Goal: Information Seeking & Learning: Find contact information

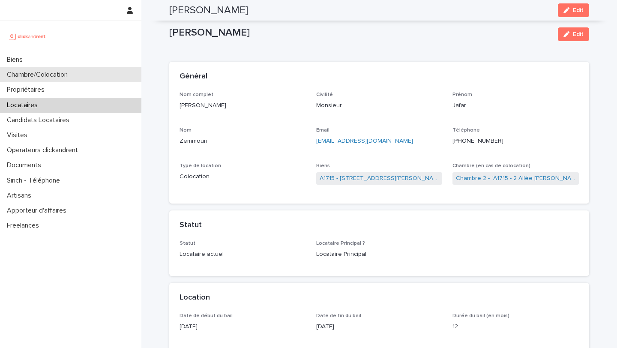
scroll to position [1097, 0]
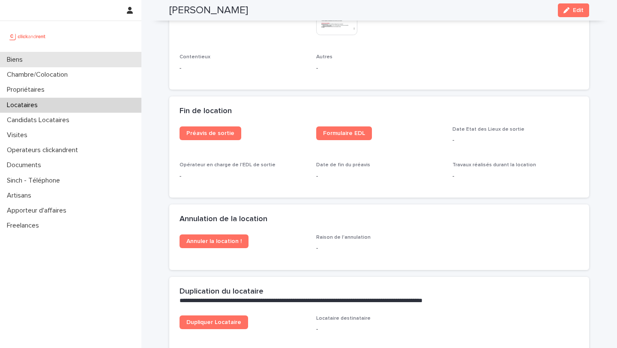
click at [26, 62] on p "Biens" at bounding box center [16, 60] width 26 height 8
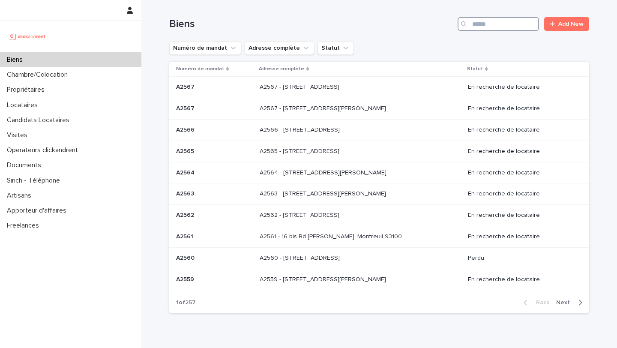
click at [513, 26] on input "Search" at bounding box center [497, 24] width 81 height 14
click at [493, 24] on input "Search" at bounding box center [497, 24] width 81 height 14
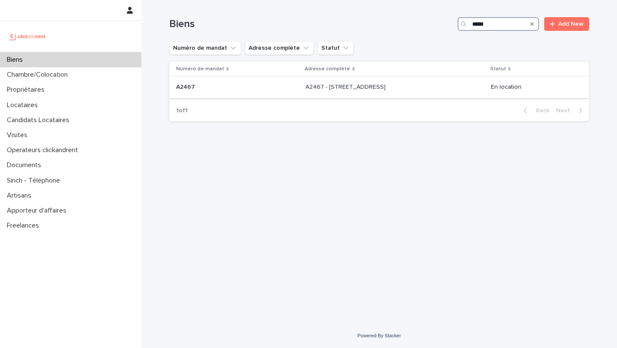
type input "*****"
click at [193, 90] on p "A2467" at bounding box center [186, 86] width 21 height 9
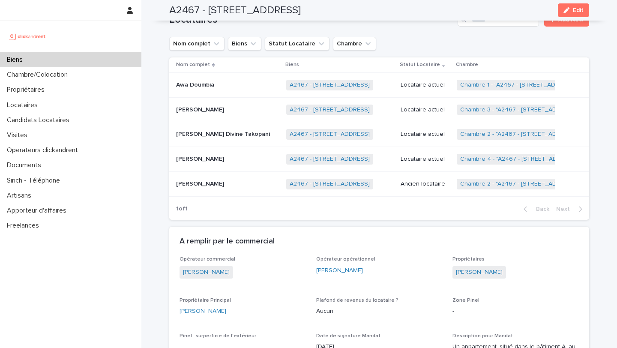
scroll to position [458, 0]
click at [214, 128] on p "Rosette Ketsia Divine Takopani" at bounding box center [223, 132] width 95 height 9
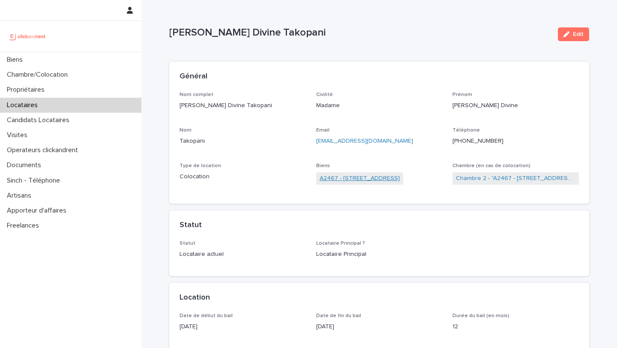
click at [395, 179] on link "A2467 - 3 Allée du Danemark, Massy 91300" at bounding box center [359, 178] width 80 height 9
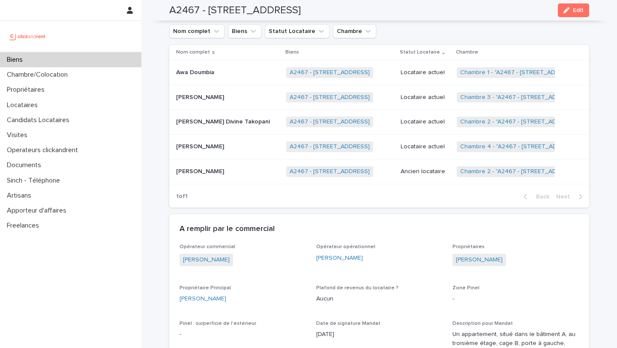
scroll to position [479, 0]
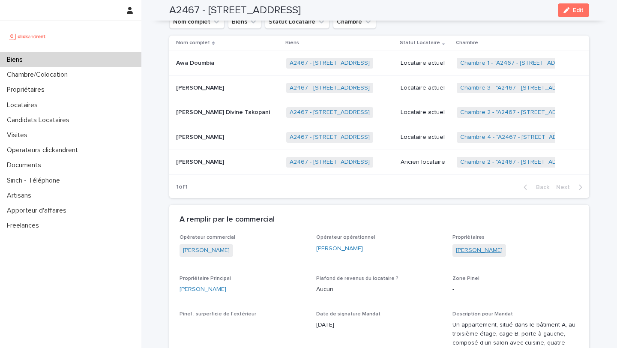
click at [479, 246] on link "[PERSON_NAME]" at bounding box center [479, 250] width 47 height 9
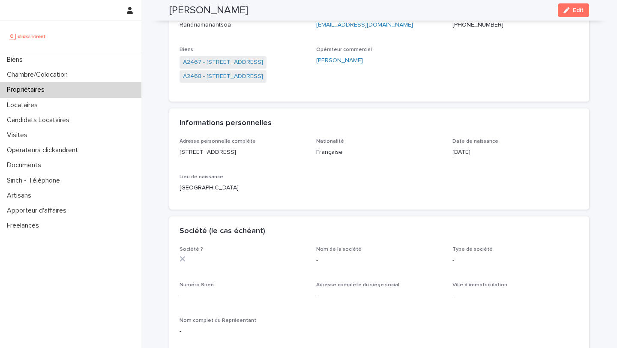
scroll to position [99, 0]
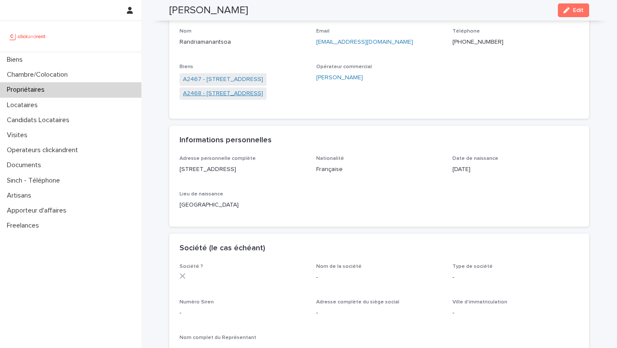
click at [242, 96] on link "A2468 - 19 Avenue Nationale, Massy 91300" at bounding box center [223, 93] width 80 height 9
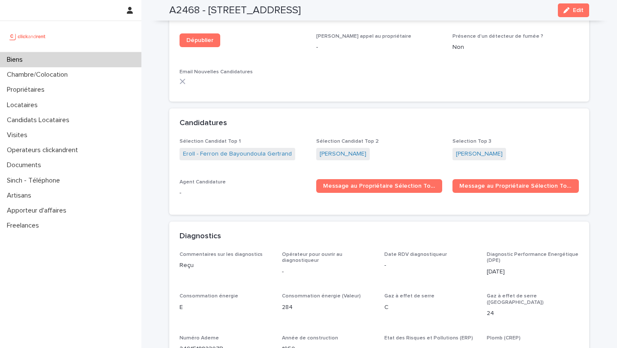
scroll to position [2419, 0]
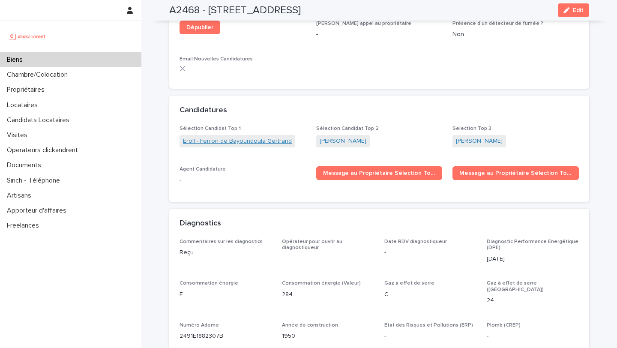
click at [231, 137] on link "Eroll - Ferron de Bayoundoula Gertrand" at bounding box center [237, 141] width 109 height 9
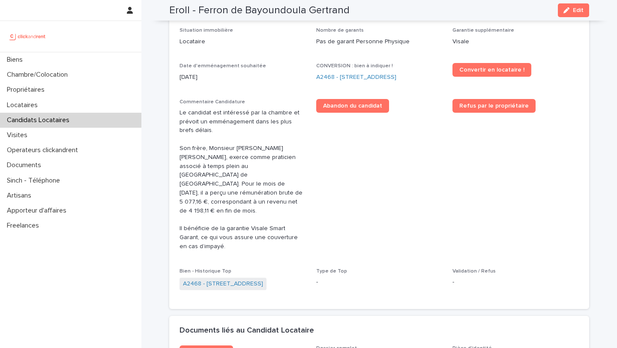
scroll to position [448, 0]
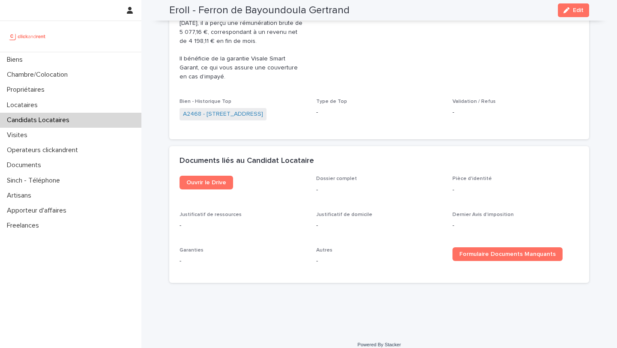
click at [202, 184] on div "Ouvrir le Drive" at bounding box center [242, 186] width 126 height 21
click at [205, 179] on span "Ouvrir le Drive" at bounding box center [206, 182] width 40 height 6
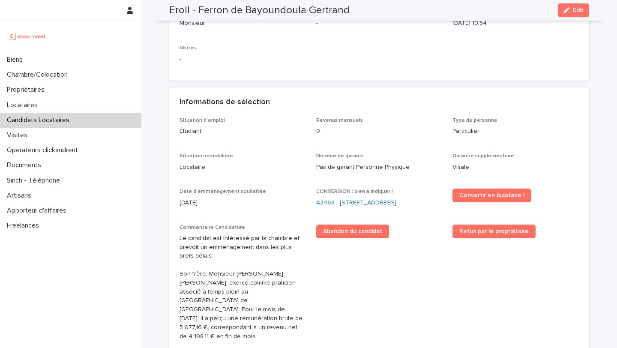
scroll to position [159, 0]
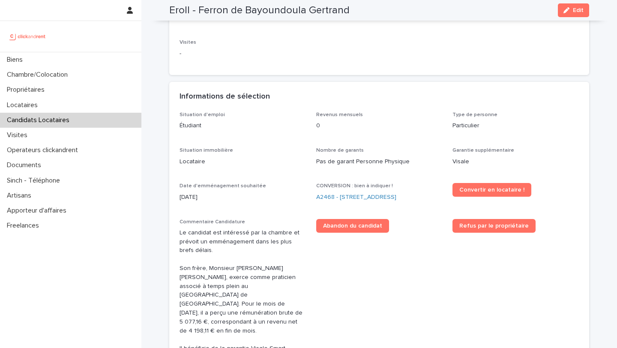
click at [189, 127] on p "Étudiant" at bounding box center [242, 125] width 126 height 9
click at [194, 164] on p "Locataire" at bounding box center [242, 161] width 126 height 9
click at [318, 125] on p "0" at bounding box center [379, 125] width 126 height 9
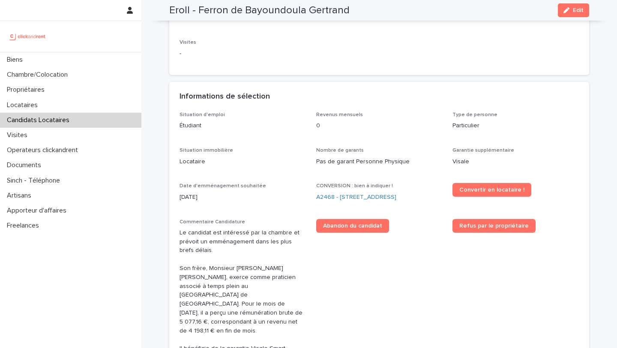
click at [318, 125] on p "0" at bounding box center [379, 125] width 126 height 9
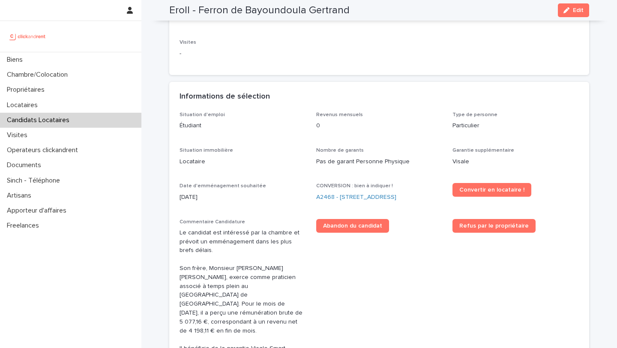
click at [346, 161] on p "Pas de garant Personne Physique" at bounding box center [379, 161] width 126 height 9
click at [195, 159] on p "Locataire" at bounding box center [242, 161] width 126 height 9
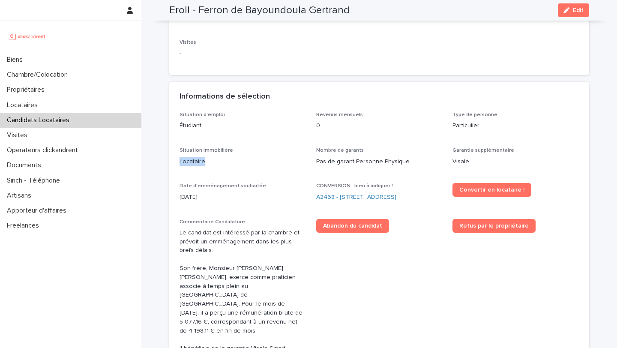
click at [195, 159] on p "Locataire" at bounding box center [242, 161] width 126 height 9
click at [192, 195] on p "[DATE]" at bounding box center [242, 197] width 126 height 9
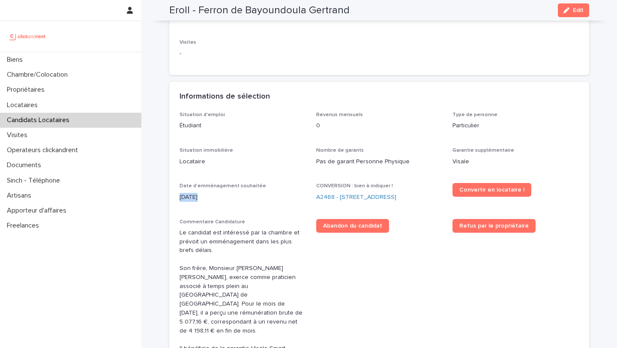
click at [192, 195] on p "[DATE]" at bounding box center [242, 197] width 126 height 9
click at [368, 188] on span "CONVERSION : bien à indiquer !" at bounding box center [354, 185] width 77 height 5
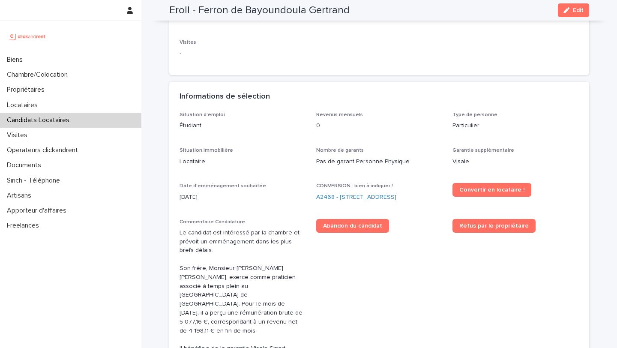
click at [337, 163] on p "Pas de garant Personne Physique" at bounding box center [379, 161] width 126 height 9
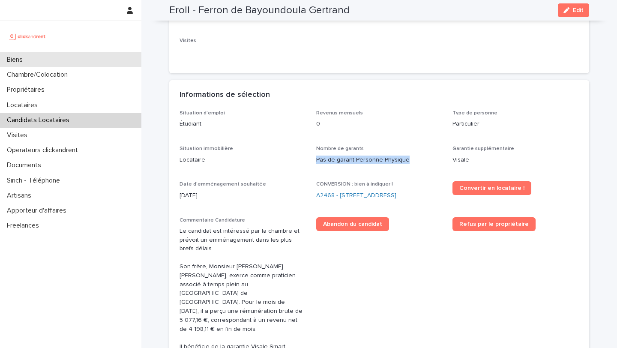
click at [42, 54] on div "Biens" at bounding box center [70, 59] width 141 height 15
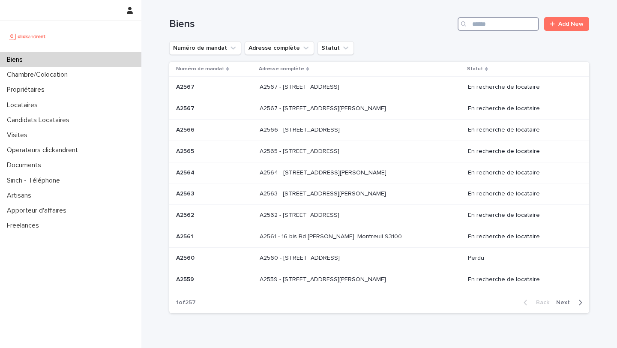
click at [479, 25] on input "Search" at bounding box center [497, 24] width 81 height 14
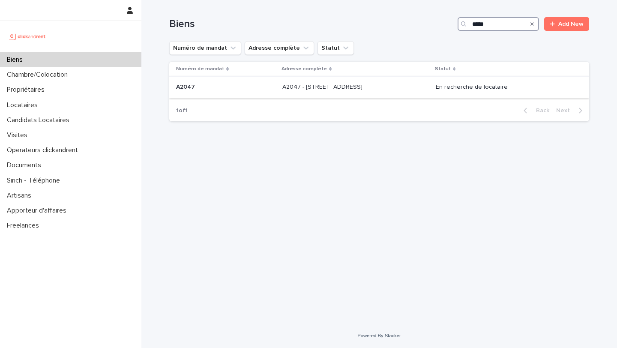
type input "*****"
click at [191, 89] on p "A2047" at bounding box center [186, 86] width 21 height 9
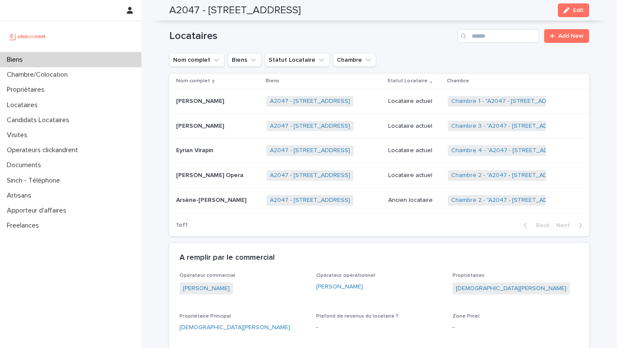
scroll to position [380, 0]
click at [317, 65] on icon "Statut Locataire" at bounding box center [321, 61] width 9 height 9
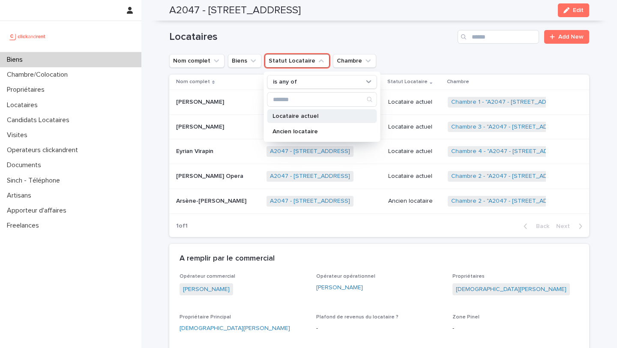
click at [304, 110] on div "Locataire actuel" at bounding box center [322, 116] width 110 height 14
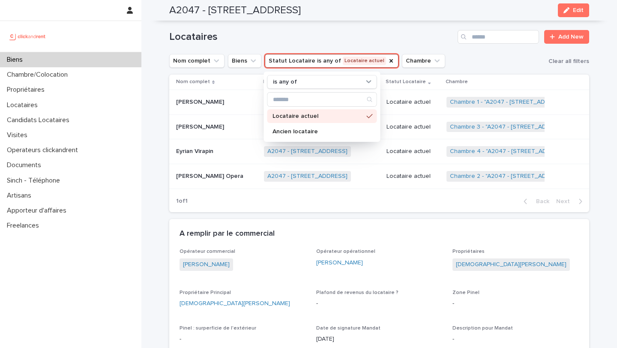
click at [382, 42] on h1 "Locataires" at bounding box center [311, 37] width 285 height 12
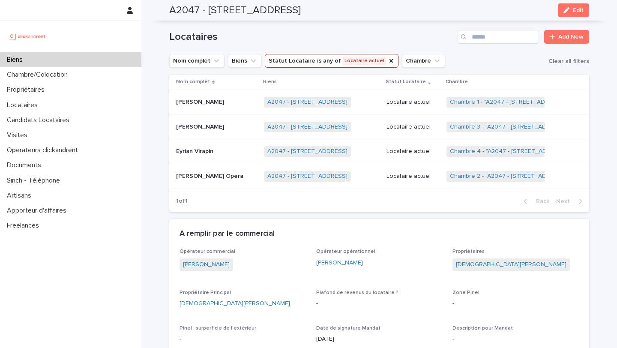
click at [235, 173] on p "[PERSON_NAME] Opera" at bounding box center [210, 175] width 69 height 9
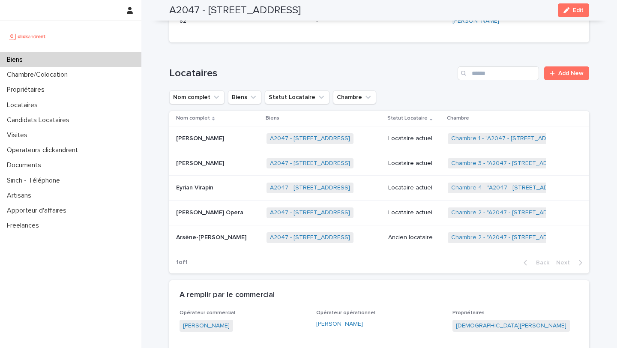
scroll to position [350, 0]
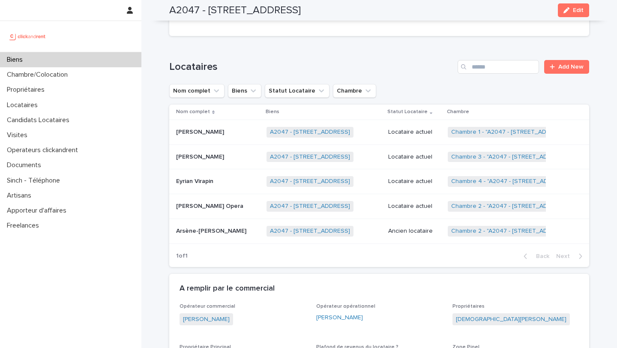
click at [210, 200] on div "Fredina Esther Elenga Opera Fredina Esther Elenga Opera" at bounding box center [217, 206] width 83 height 14
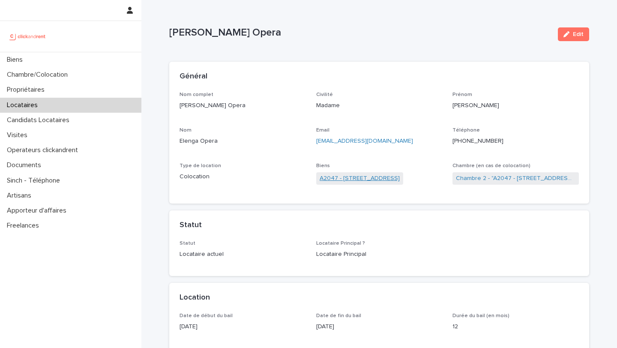
click at [339, 177] on link "A2047 - [STREET_ADDRESS]" at bounding box center [359, 178] width 80 height 9
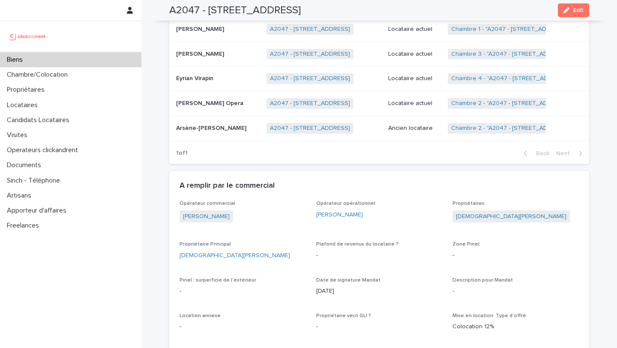
scroll to position [457, 0]
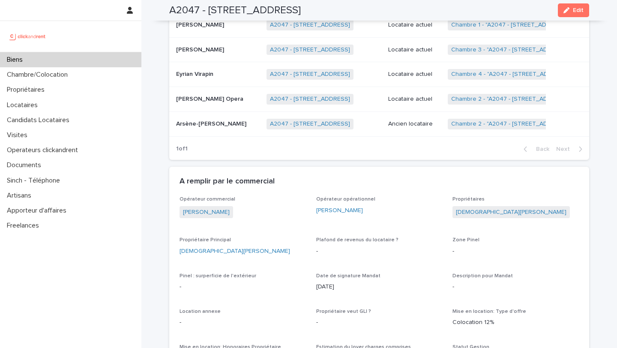
click at [21, 56] on p "Biens" at bounding box center [16, 60] width 26 height 8
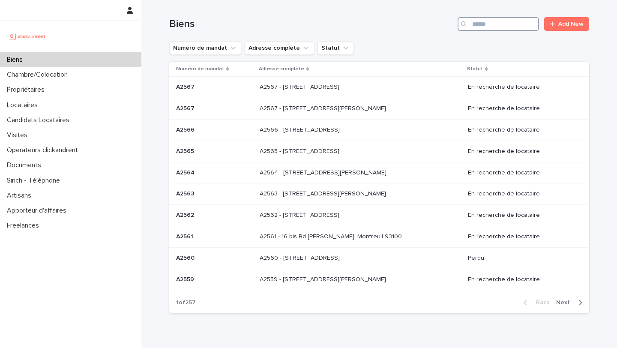
click at [504, 25] on input "Search" at bounding box center [497, 24] width 81 height 14
type input "*"
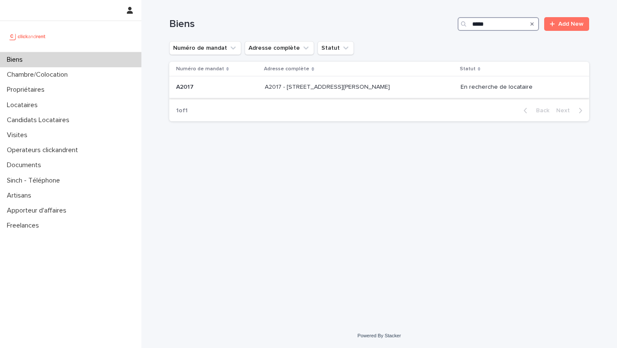
type input "*****"
click at [204, 89] on p at bounding box center [217, 86] width 82 height 7
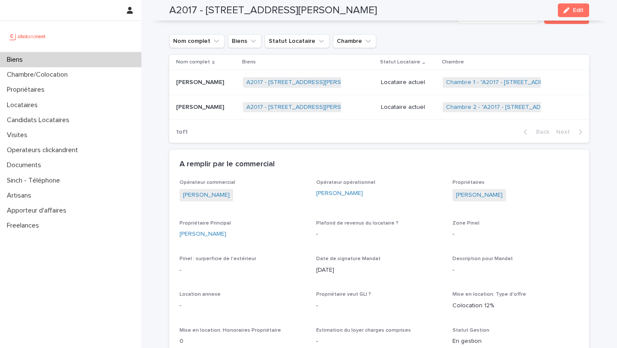
scroll to position [353, 0]
click at [214, 113] on div "Ngaradji Medingam Ngaradji Medingam" at bounding box center [206, 106] width 60 height 14
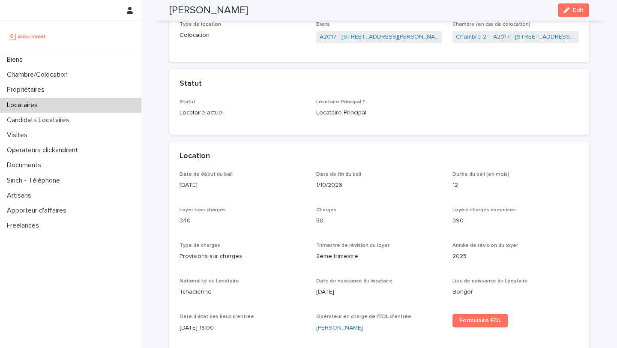
scroll to position [144, 0]
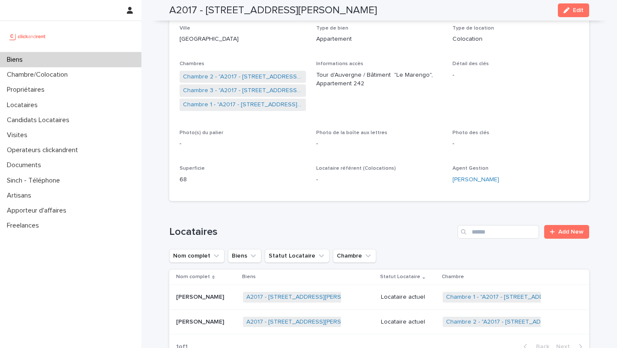
scroll to position [140, 0]
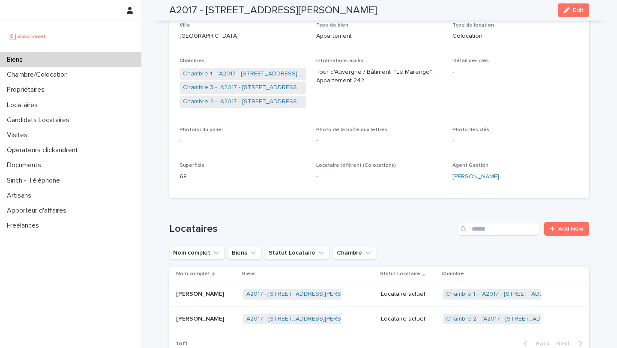
click at [197, 294] on p "Etty Amuah" at bounding box center [201, 293] width 50 height 9
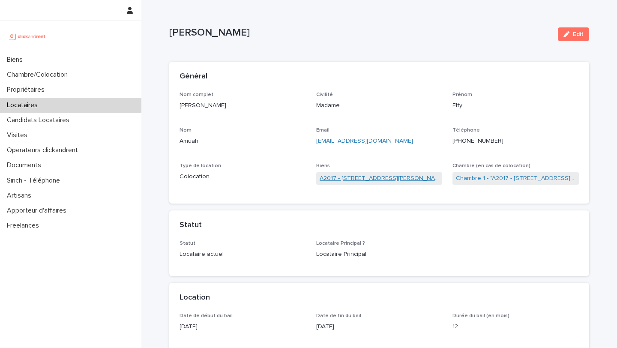
click at [380, 177] on link "A2017 - 306 Rue Georges Guynemer, Amiens 80080" at bounding box center [378, 178] width 119 height 9
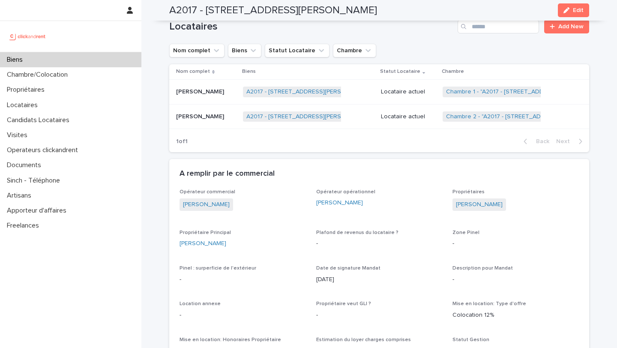
scroll to position [326, 0]
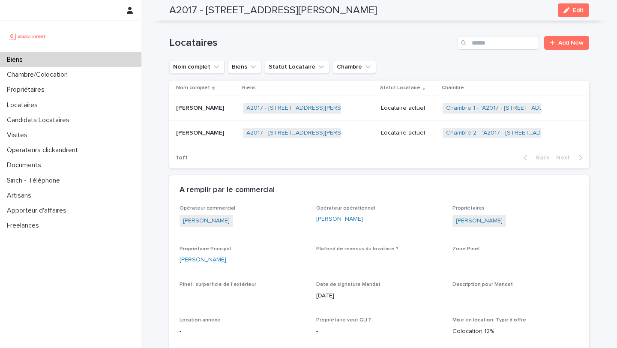
click at [469, 219] on link "Thibault Cosnier" at bounding box center [479, 220] width 47 height 9
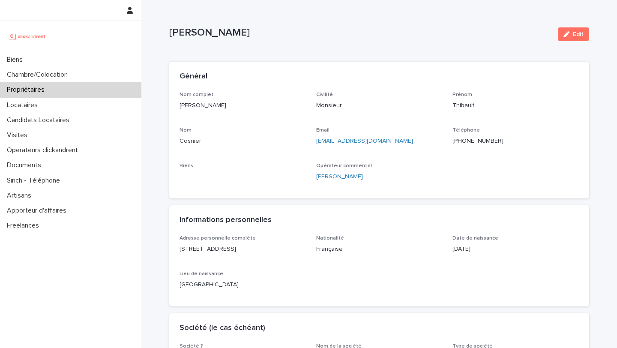
click at [466, 142] on ringoverc2c-number-84e06f14122c "+33670011564" at bounding box center [477, 141] width 51 height 6
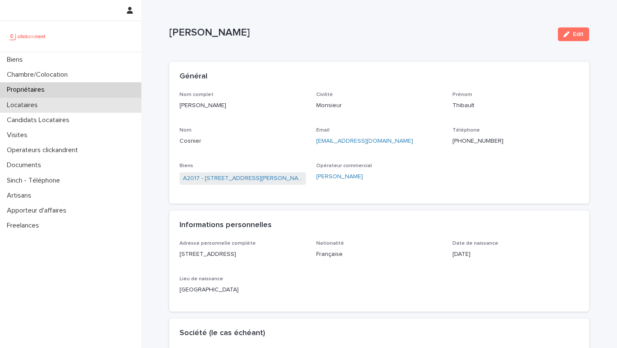
click at [32, 101] on p "Locataires" at bounding box center [23, 105] width 41 height 8
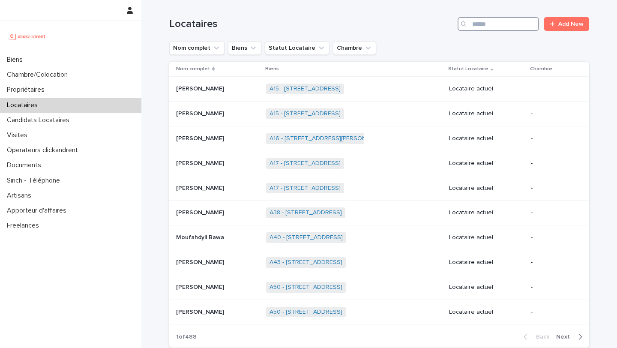
click at [496, 22] on input "Search" at bounding box center [497, 24] width 81 height 14
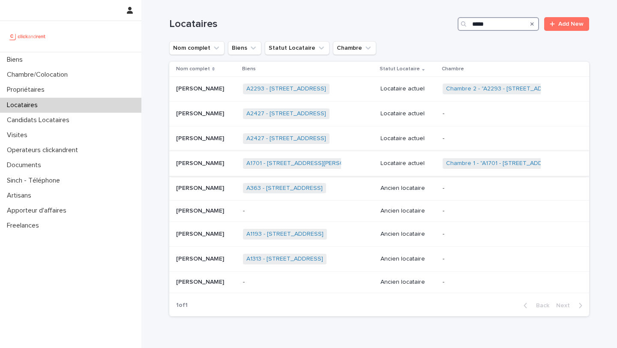
type input "*****"
click at [217, 165] on p "Ashwin Kumar Sivakumar" at bounding box center [201, 162] width 50 height 9
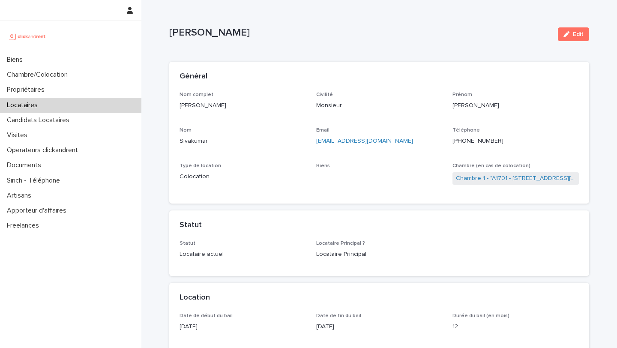
click at [471, 136] on div "+33745227886" at bounding box center [515, 140] width 126 height 11
click at [472, 138] on ringoverc2c-number-84e06f14122c "+33745227886" at bounding box center [477, 141] width 51 height 6
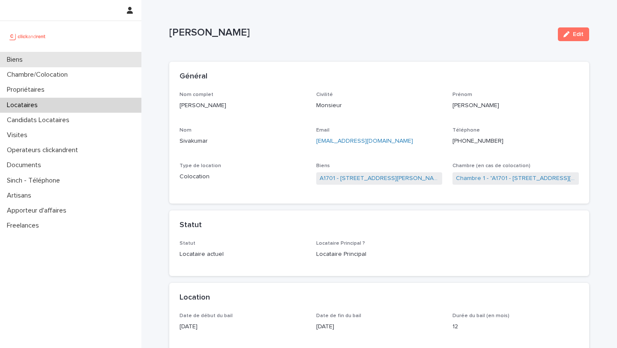
click at [49, 62] on div "Biens" at bounding box center [70, 59] width 141 height 15
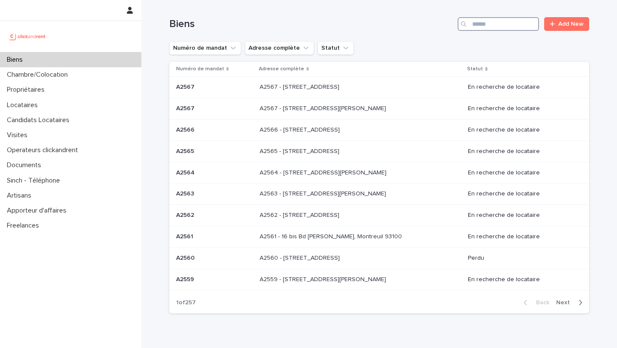
click at [504, 24] on input "Search" at bounding box center [497, 24] width 81 height 14
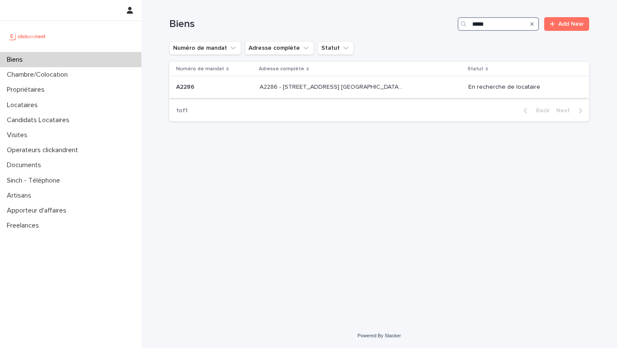
type input "*****"
click at [242, 89] on p at bounding box center [214, 86] width 77 height 7
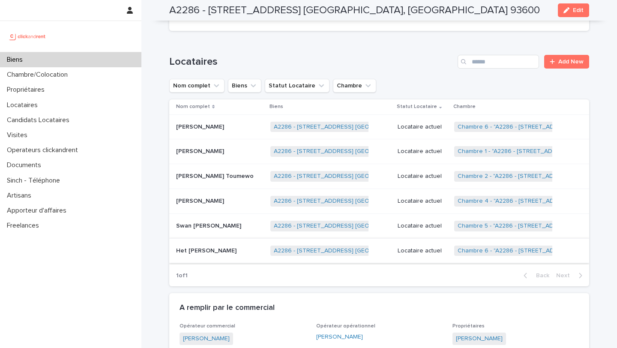
scroll to position [566, 0]
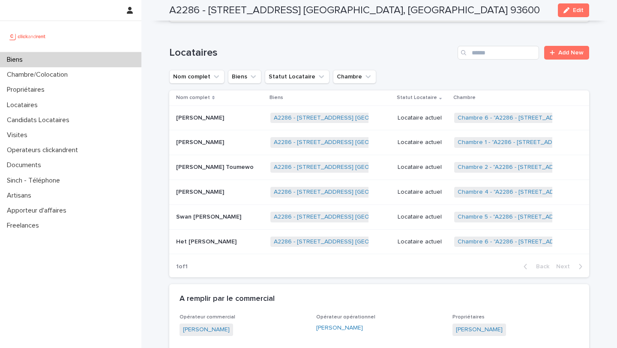
click at [206, 243] on p "Het Ashish Hirpara" at bounding box center [207, 240] width 62 height 9
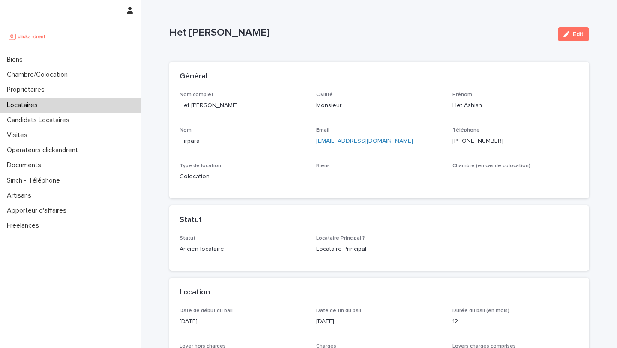
click at [40, 105] on p "Locataires" at bounding box center [23, 105] width 41 height 8
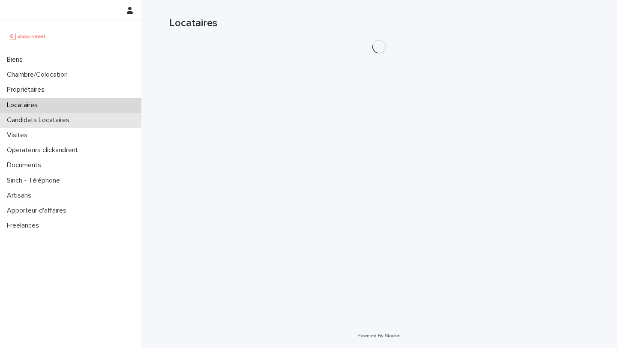
click at [48, 117] on p "Candidats Locataires" at bounding box center [39, 120] width 73 height 8
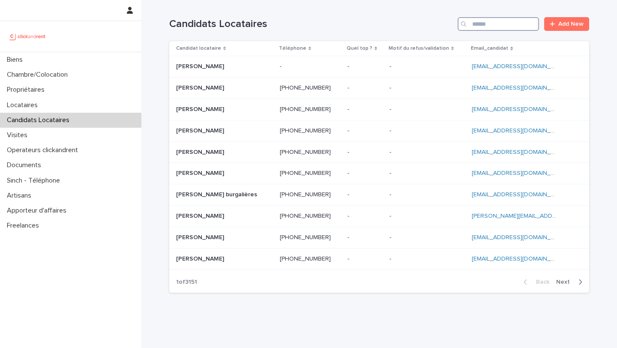
click at [498, 30] on input "Search" at bounding box center [497, 24] width 81 height 14
paste input "*********"
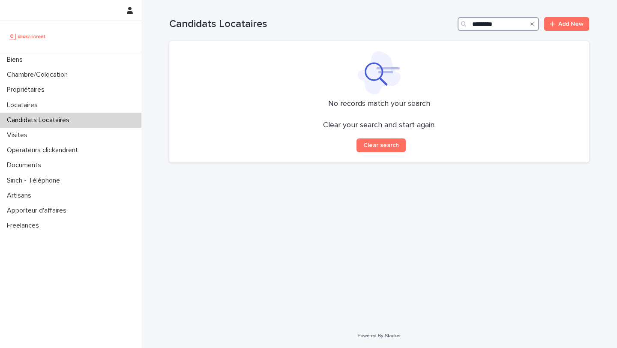
type input "*********"
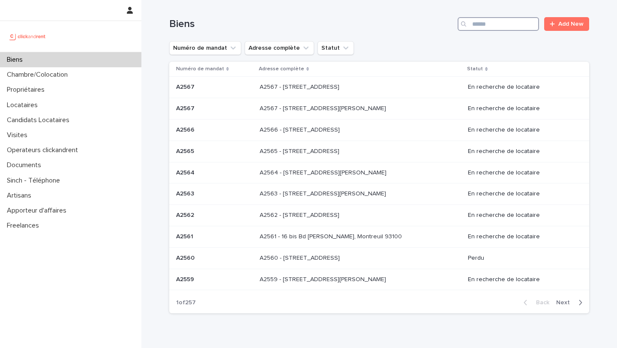
click at [493, 24] on input "Search" at bounding box center [497, 24] width 81 height 14
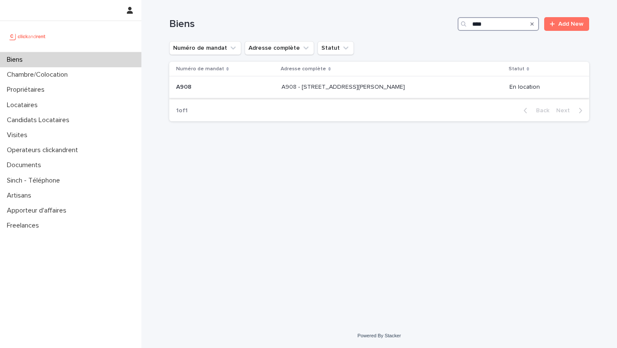
type input "****"
click at [211, 82] on div "A908 A908" at bounding box center [225, 87] width 98 height 14
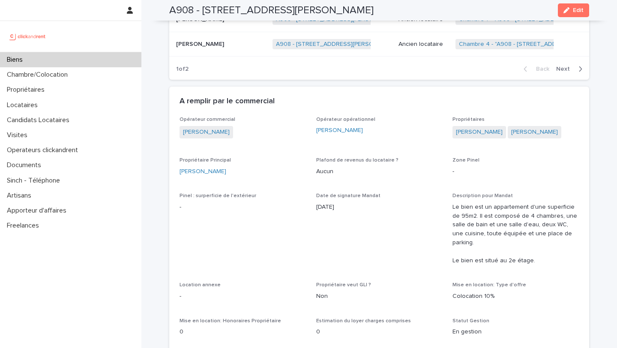
scroll to position [628, 0]
click at [486, 131] on link "[PERSON_NAME]" at bounding box center [479, 130] width 47 height 9
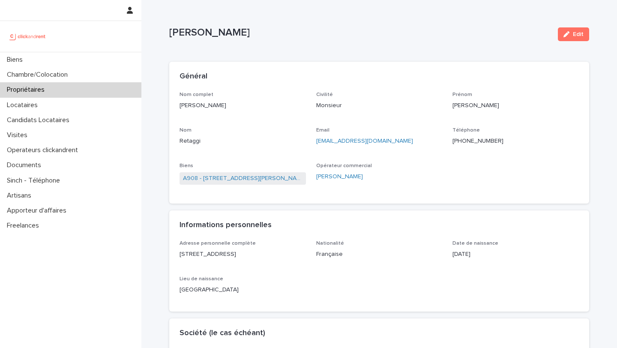
click at [465, 143] on ringoverc2c-number-84e06f14122c "+33634580818" at bounding box center [477, 141] width 51 height 6
click at [43, 118] on p "Candidats Locataires" at bounding box center [39, 120] width 73 height 8
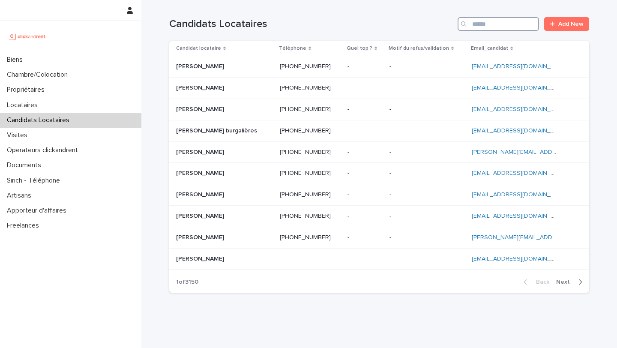
click at [474, 26] on input "Search" at bounding box center [497, 24] width 81 height 14
paste input "**********"
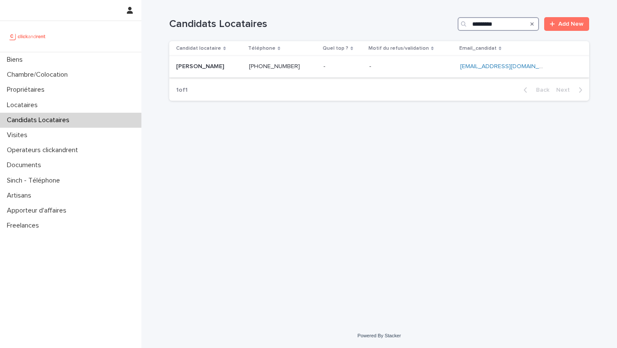
type input "*********"
click at [226, 62] on p "Wilma Vanelle TSEMO MAMGUEM" at bounding box center [201, 65] width 50 height 9
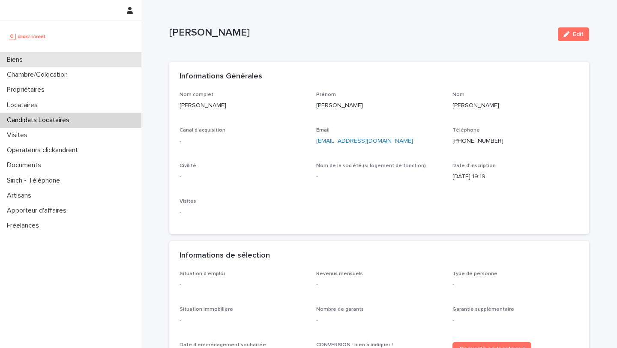
click at [33, 58] on div "Biens" at bounding box center [70, 59] width 141 height 15
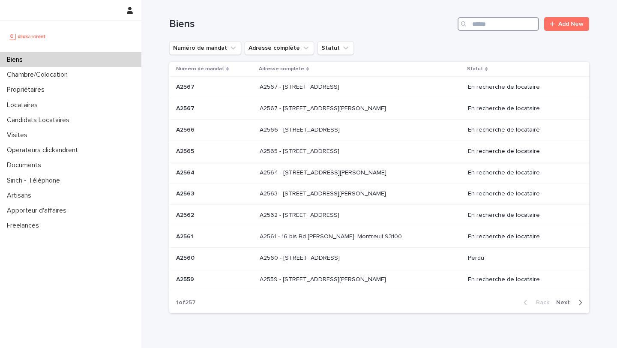
click at [502, 23] on input "Search" at bounding box center [497, 24] width 81 height 14
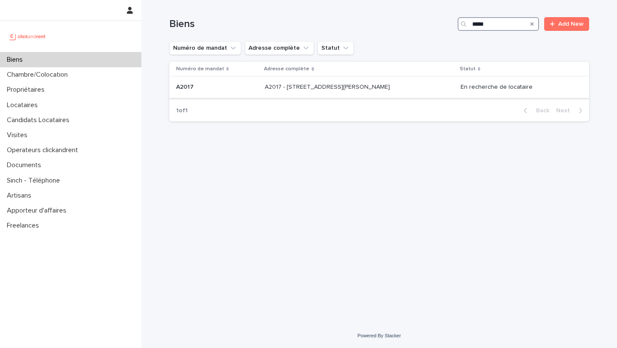
type input "*****"
click at [200, 89] on p at bounding box center [217, 86] width 82 height 7
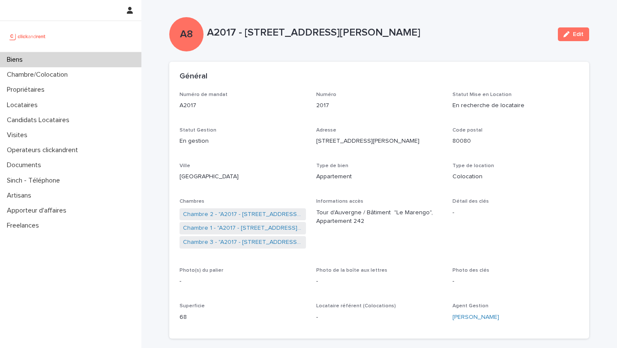
drag, startPoint x: 456, startPoint y: 31, endPoint x: 245, endPoint y: 31, distance: 210.7
click at [245, 31] on p "A2017 - 306 Rue Georges Guynemer, Amiens 80080" at bounding box center [379, 33] width 344 height 12
copy p "306 Rue Georges Guynemer, Amiens 80080"
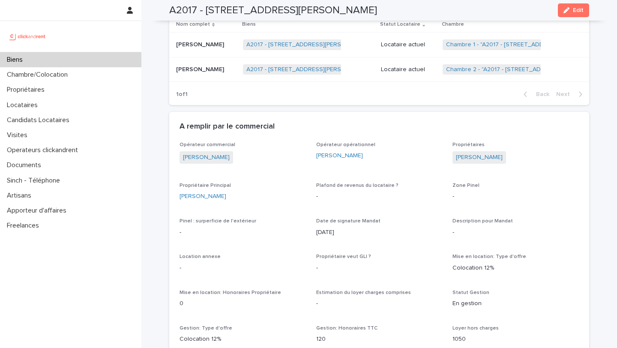
scroll to position [391, 0]
click at [193, 47] on p "Etty Amuah" at bounding box center [201, 43] width 50 height 9
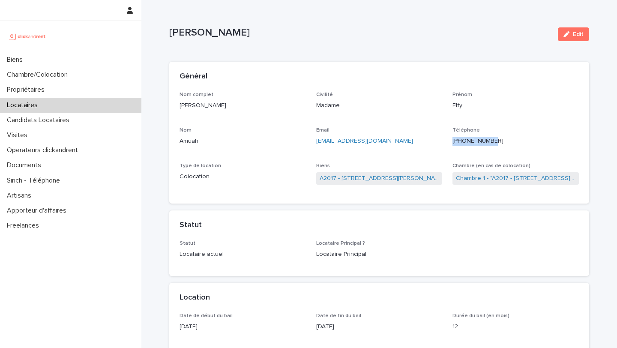
drag, startPoint x: 502, startPoint y: 140, endPoint x: 460, endPoint y: 141, distance: 42.0
click at [460, 141] on p "+33766803787" at bounding box center [515, 141] width 126 height 9
copy ringoverc2c-number-84e06f14122c "+33766803787"
click at [56, 64] on div "Biens" at bounding box center [70, 59] width 141 height 15
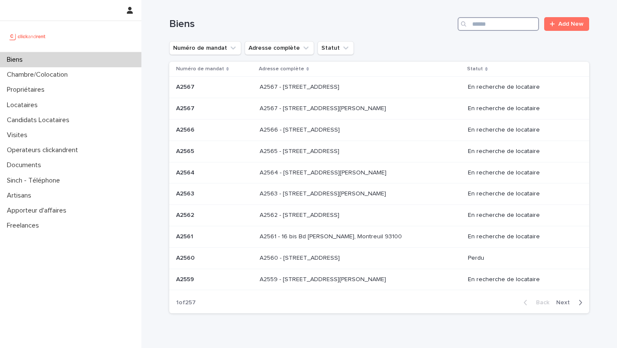
click at [511, 23] on input "Search" at bounding box center [497, 24] width 81 height 14
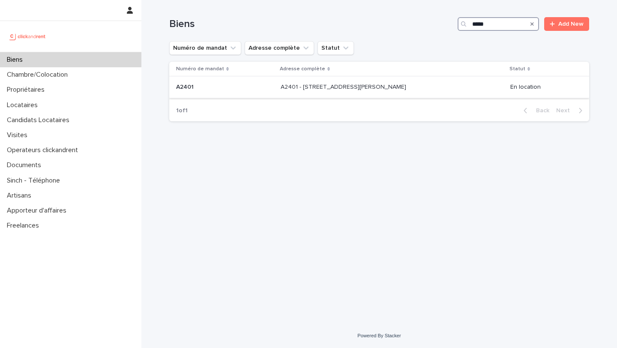
type input "*****"
click at [208, 80] on td "A2401 A2401" at bounding box center [223, 87] width 108 height 21
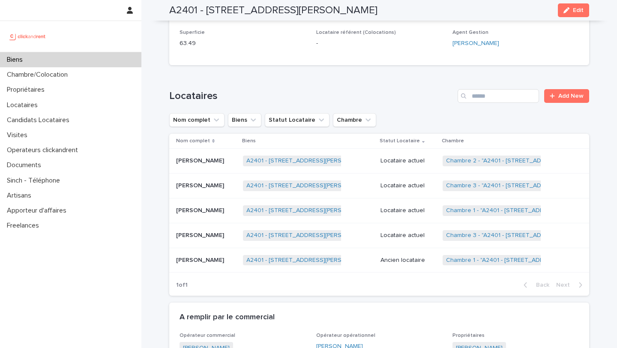
scroll to position [445, 0]
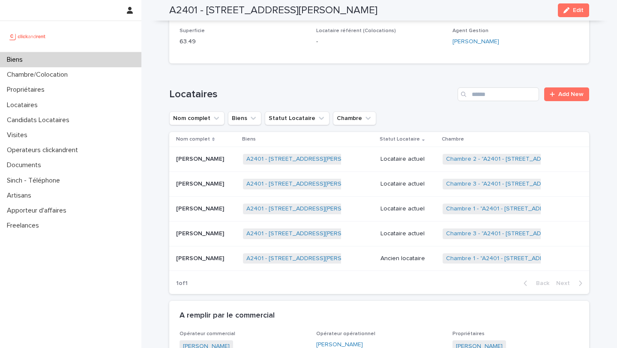
click at [204, 211] on p "Nicolas Antoine Stranart" at bounding box center [201, 207] width 50 height 9
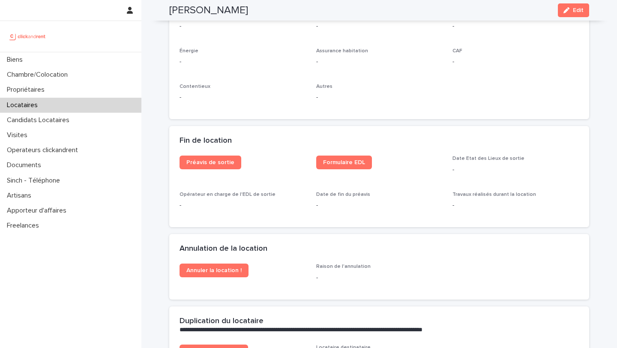
scroll to position [1008, 0]
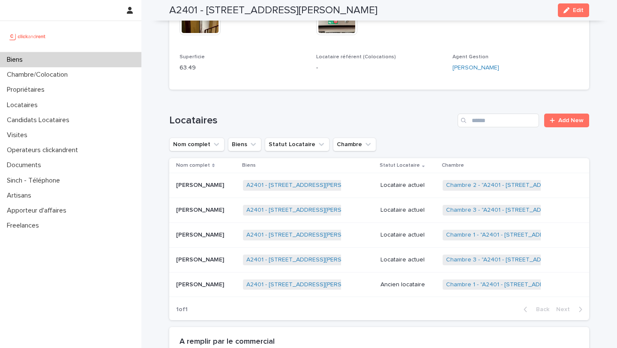
scroll to position [425, 0]
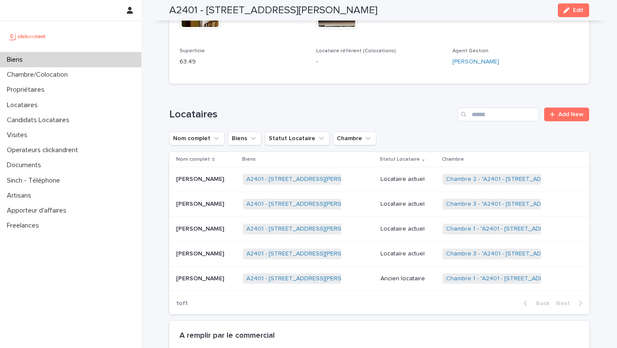
click at [199, 185] on div "Christophe Roland Christophe Roland" at bounding box center [206, 179] width 60 height 14
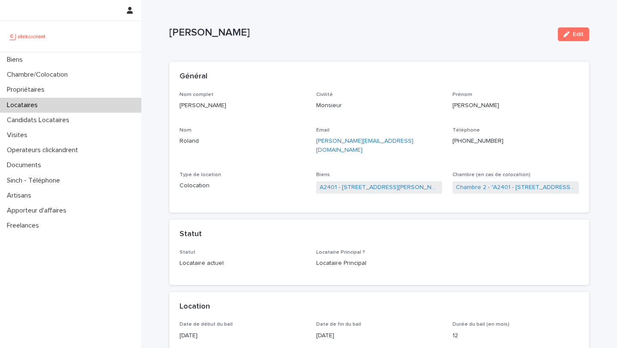
scroll to position [7, 0]
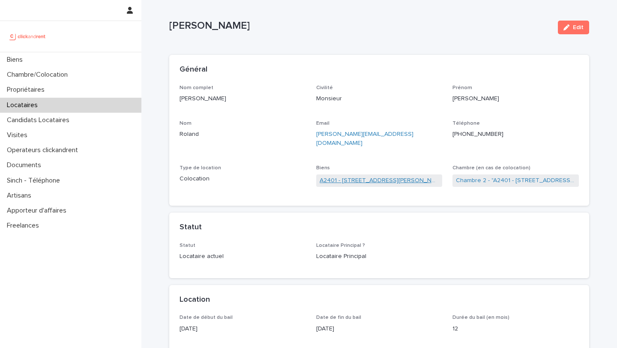
click at [359, 176] on link "A2401 - 1 Avenue du Général Leclerc, Ivry-sur-Seine 94200" at bounding box center [378, 180] width 119 height 9
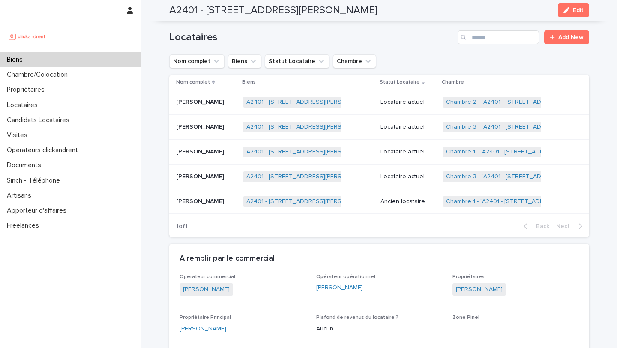
scroll to position [505, 0]
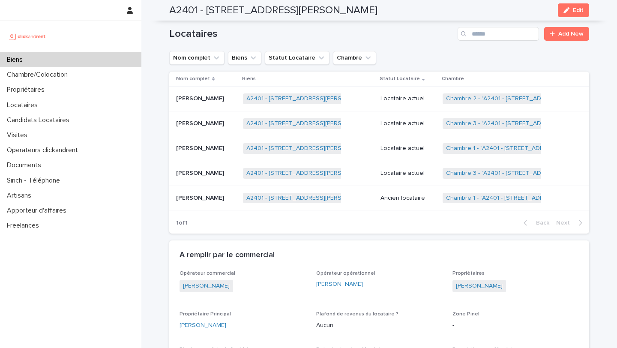
click at [210, 170] on p "Emma Louna Donrault" at bounding box center [201, 172] width 50 height 9
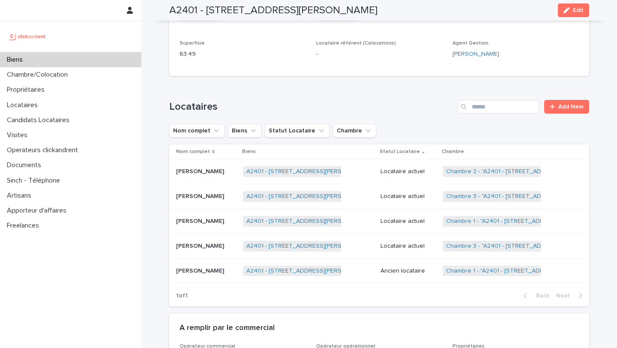
scroll to position [433, 0]
click at [210, 242] on p "Emma Louna Donrault" at bounding box center [201, 244] width 50 height 9
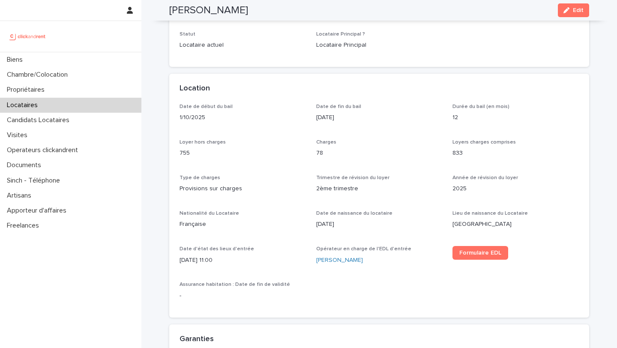
scroll to position [206, 0]
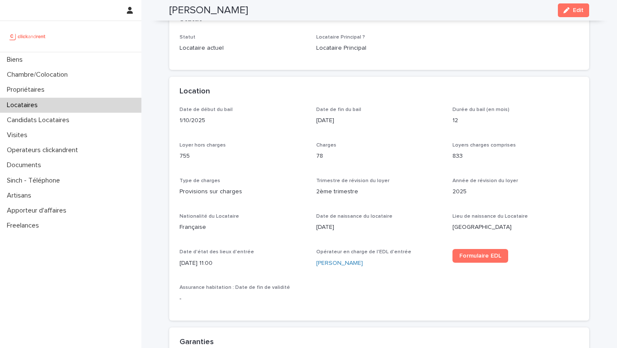
click at [46, 101] on div "Locataires" at bounding box center [70, 105] width 141 height 15
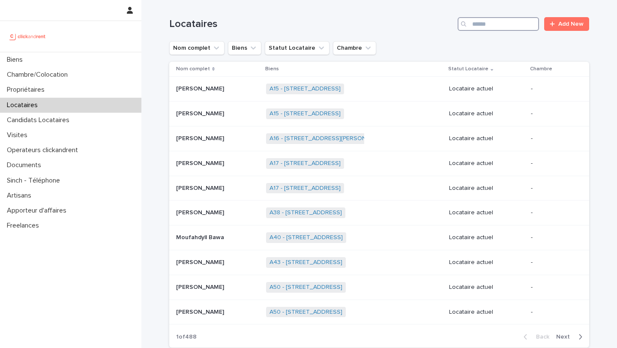
click at [493, 27] on input "Search" at bounding box center [497, 24] width 81 height 14
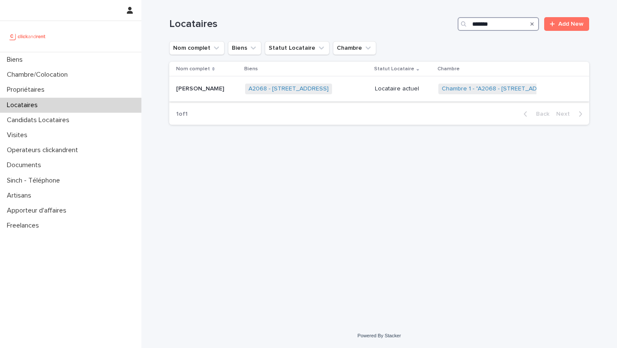
type input "*******"
click at [196, 92] on p "Victor Vassily Lautard" at bounding box center [201, 87] width 50 height 9
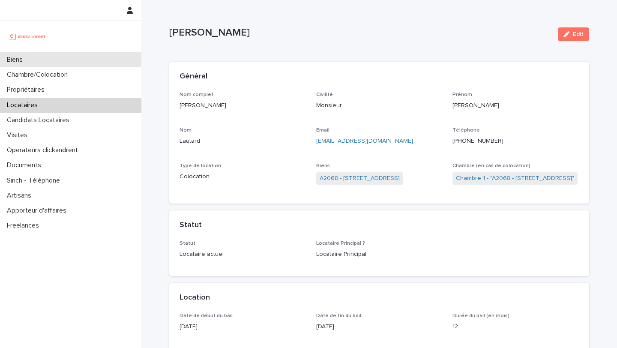
click at [33, 63] on div "Biens" at bounding box center [70, 59] width 141 height 15
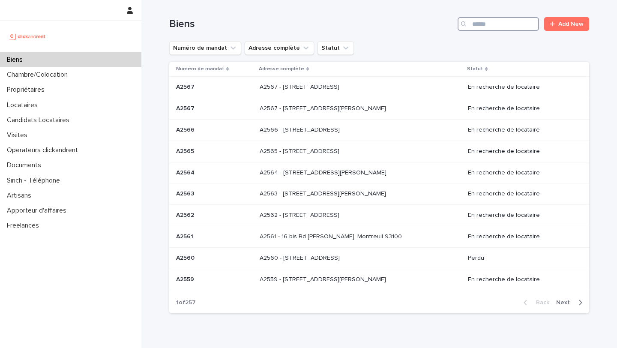
click at [485, 23] on input "Search" at bounding box center [497, 24] width 81 height 14
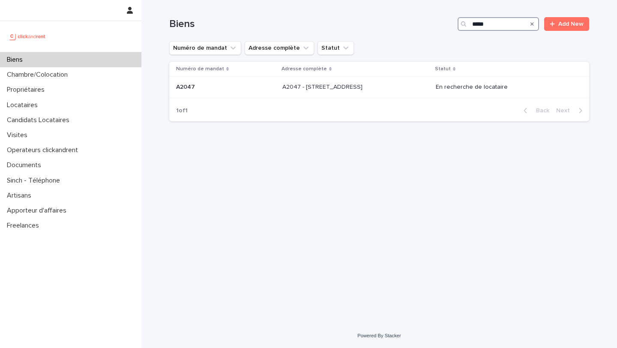
type input "*****"
click at [334, 92] on div "A2047 - 296 Rue Riolan, Amiens 80000 A2047 - 296 Rue Riolan, Amiens 80000" at bounding box center [355, 87] width 146 height 14
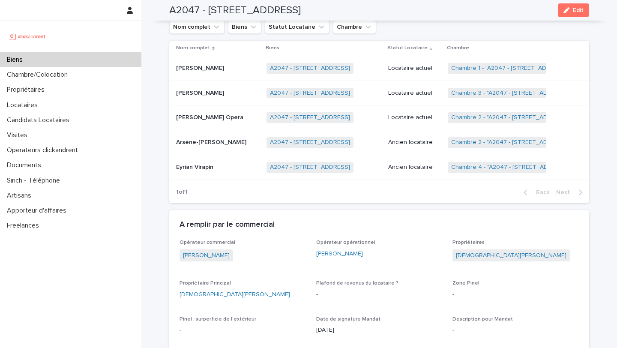
scroll to position [414, 0]
click at [210, 120] on p "[PERSON_NAME] Opera" at bounding box center [210, 116] width 69 height 9
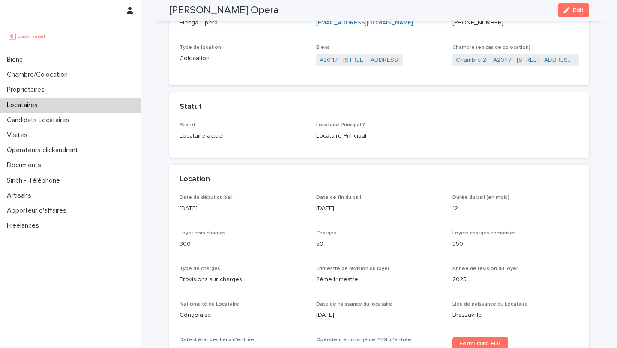
scroll to position [119, 0]
click at [478, 60] on link "Chambre 2 - "A2047 - [STREET_ADDRESS]"" at bounding box center [515, 59] width 119 height 9
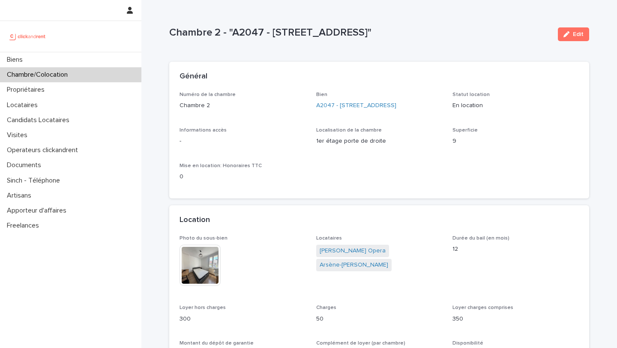
drag, startPoint x: 430, startPoint y: 32, endPoint x: 171, endPoint y: 31, distance: 258.6
click at [171, 31] on p "Chambre 2 - "A2047 - [STREET_ADDRESS]"" at bounding box center [360, 33] width 382 height 12
copy p "Chambre 2 - "A2047 - [STREET_ADDRESS]""
click at [322, 104] on link "A2047 - [STREET_ADDRESS]" at bounding box center [356, 105] width 80 height 9
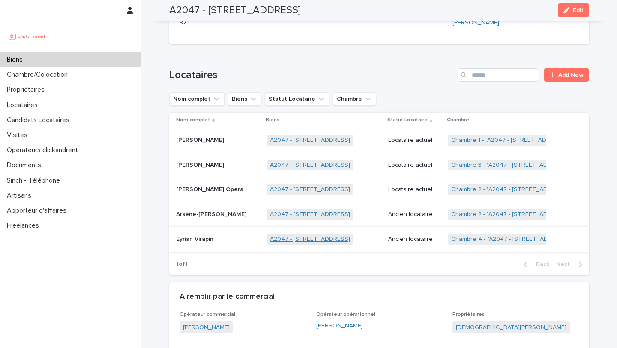
scroll to position [320, 0]
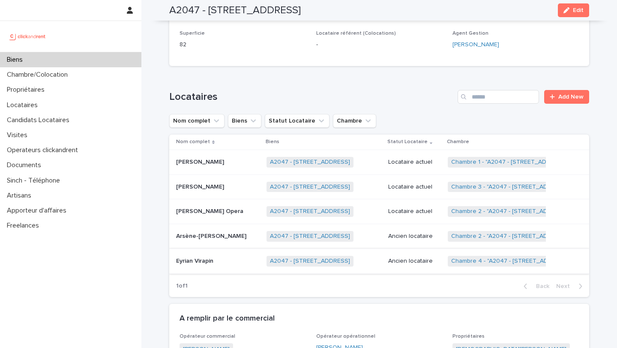
click at [191, 243] on div "Arsène-Junior Bikoue Arsène-Junior Bikoue" at bounding box center [217, 236] width 83 height 14
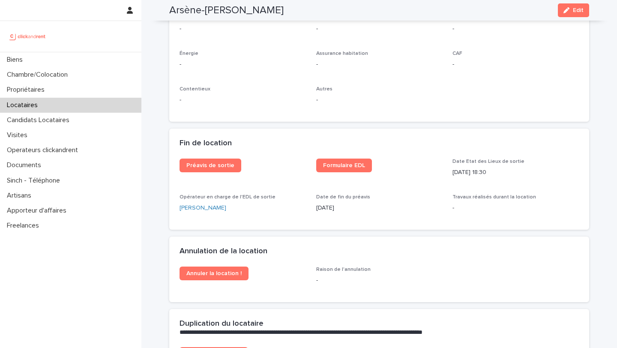
scroll to position [1106, 0]
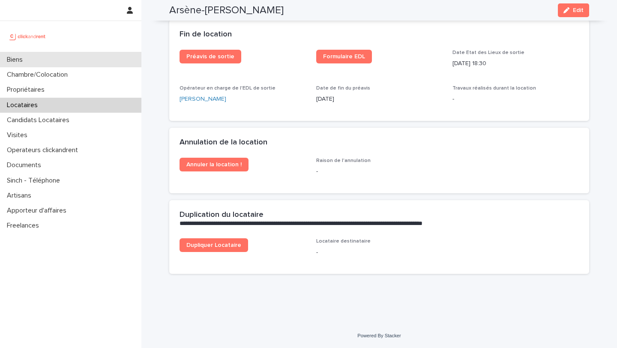
click at [42, 62] on div "Biens" at bounding box center [70, 59] width 141 height 15
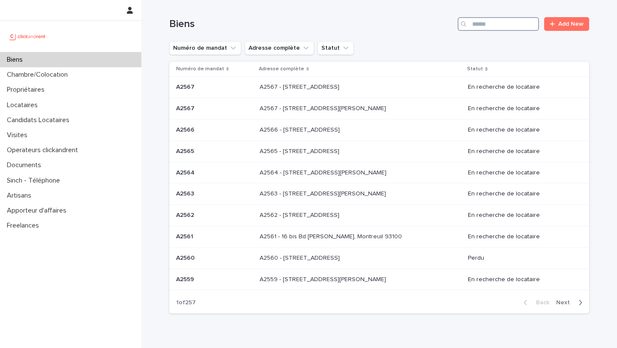
click at [518, 21] on input "Search" at bounding box center [497, 24] width 81 height 14
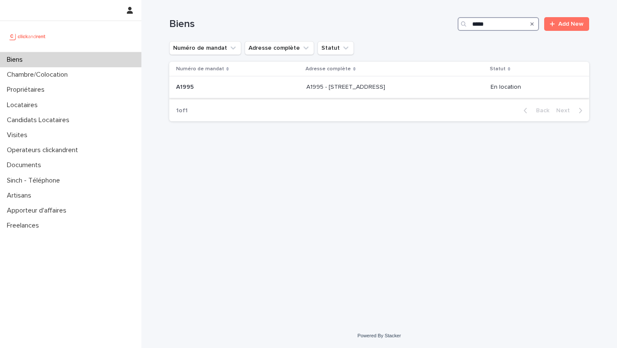
type input "*****"
click at [273, 86] on td "A1995 A1995" at bounding box center [236, 87] width 134 height 21
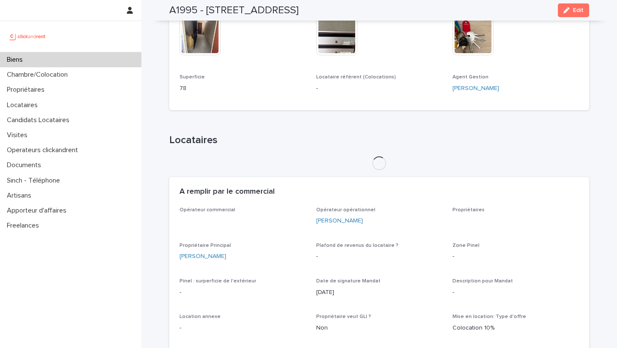
scroll to position [253, 0]
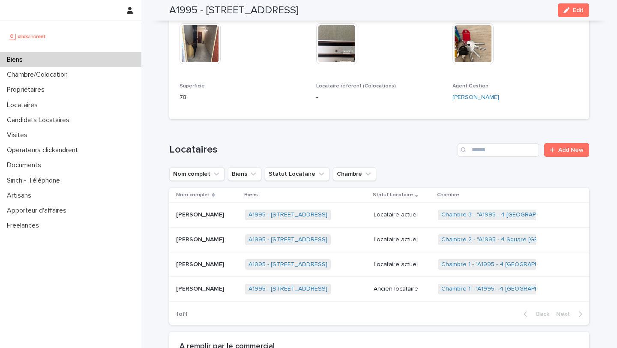
click at [221, 219] on div "Soorya Saravanan Soorya Saravanan" at bounding box center [207, 215] width 62 height 14
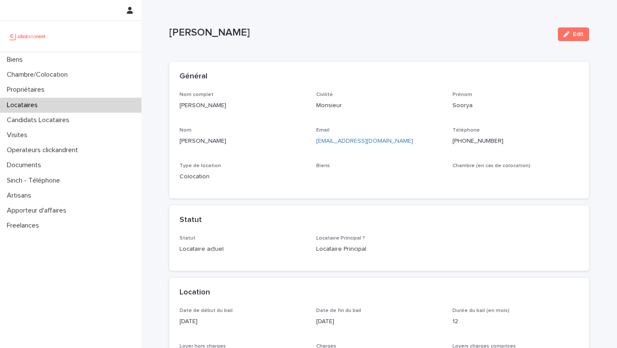
click at [478, 140] on ringoverc2c-number-84e06f14122c "+33767938122" at bounding box center [477, 141] width 51 height 6
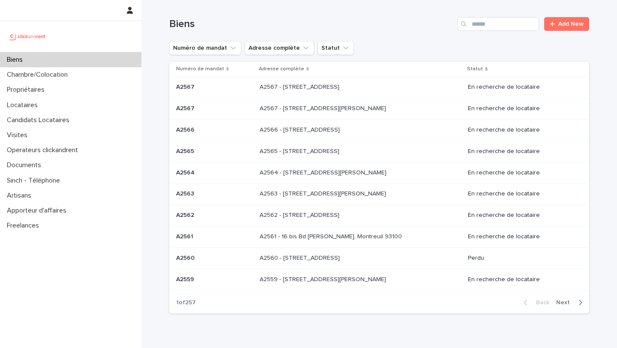
click at [480, 25] on input "Search" at bounding box center [497, 24] width 81 height 14
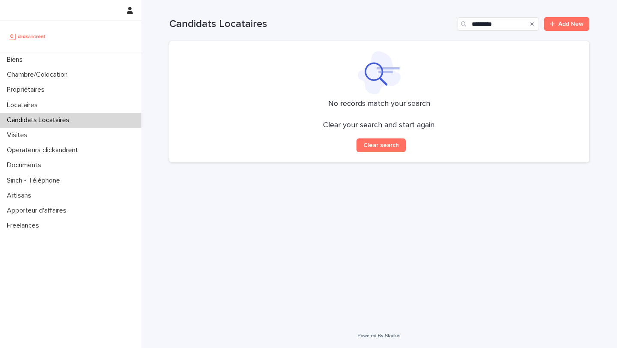
click at [44, 93] on p "Propriétaires" at bounding box center [27, 90] width 48 height 8
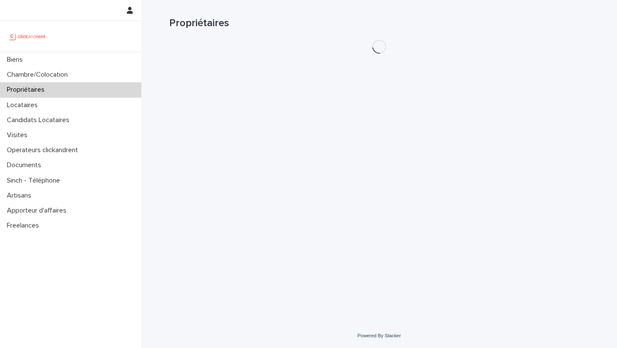
click at [44, 100] on div "Locataires" at bounding box center [70, 105] width 141 height 15
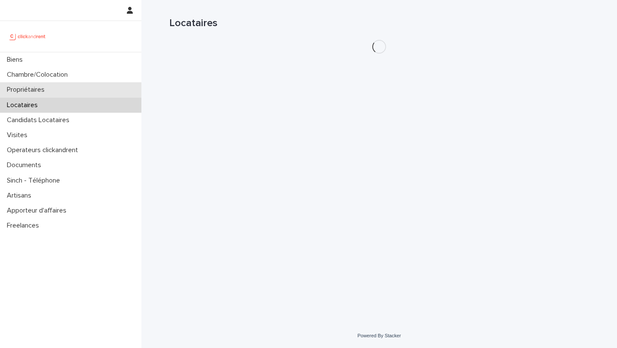
click at [59, 89] on div "Propriétaires" at bounding box center [70, 89] width 141 height 15
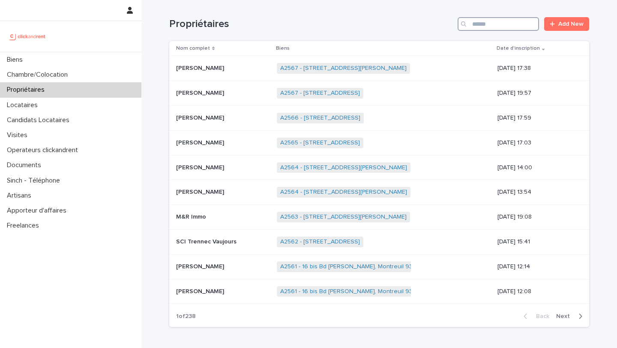
click at [485, 26] on input "Search" at bounding box center [497, 24] width 81 height 14
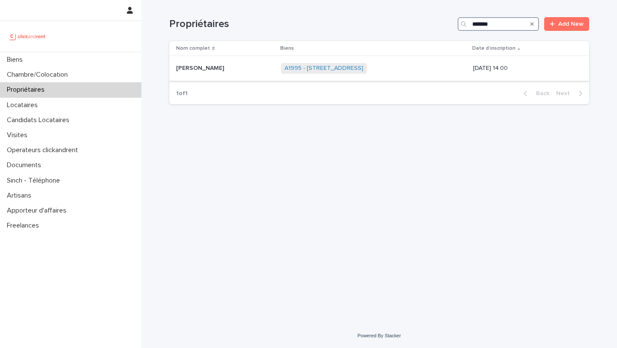
type input "*******"
click at [208, 66] on p "[PERSON_NAME]" at bounding box center [201, 67] width 50 height 9
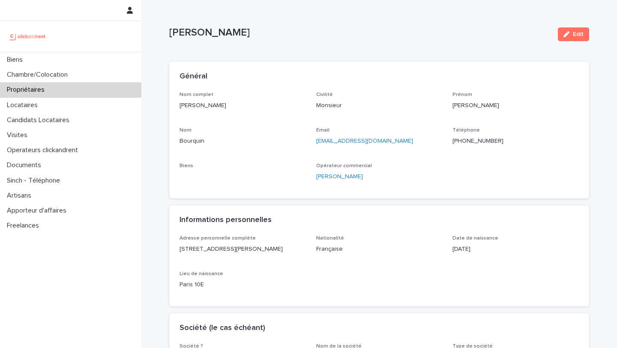
click at [467, 142] on ringoverc2c-number-84e06f14122c "+33645638787" at bounding box center [477, 141] width 51 height 6
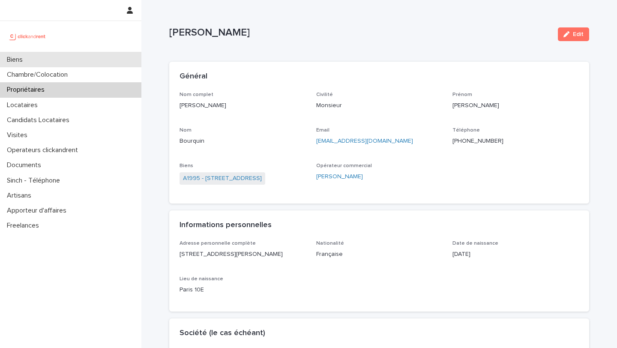
click at [30, 62] on div "Biens" at bounding box center [70, 59] width 141 height 15
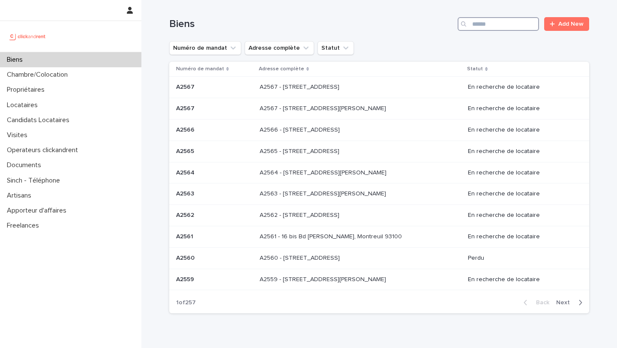
click at [520, 20] on input "Search" at bounding box center [497, 24] width 81 height 14
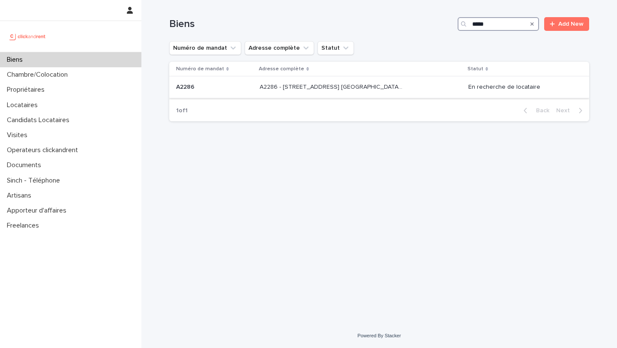
type input "*****"
click at [189, 83] on p "A2286" at bounding box center [186, 86] width 20 height 9
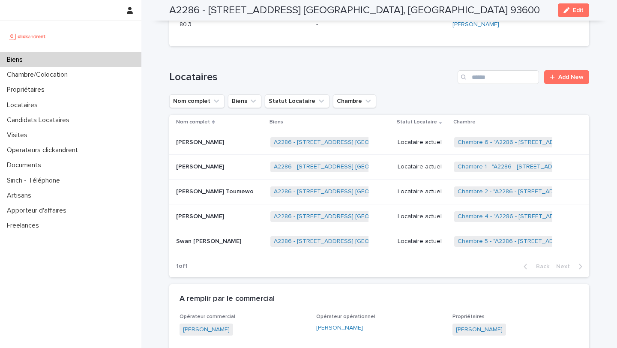
scroll to position [543, 0]
click at [474, 143] on link "Chambre 6 - "A2286 - 5 allée du Dr. Schalow, Aulnay-sous-Bois 93600"" at bounding box center [588, 141] width 263 height 7
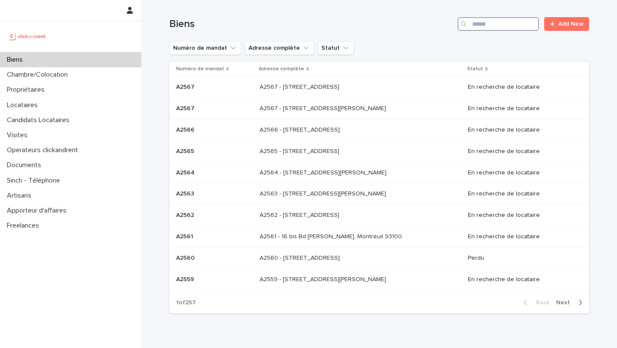
click at [502, 21] on input "Search" at bounding box center [497, 24] width 81 height 14
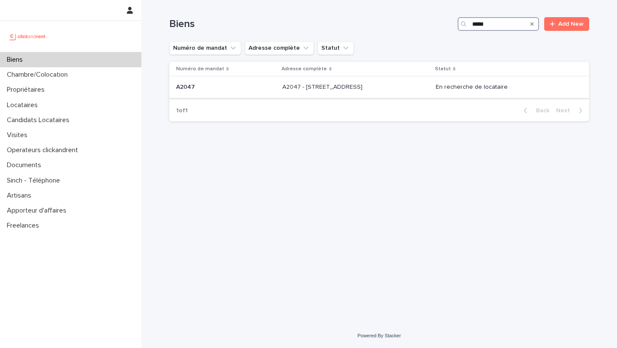
type input "*****"
click at [306, 91] on p "A2047 - [STREET_ADDRESS]" at bounding box center [323, 86] width 82 height 9
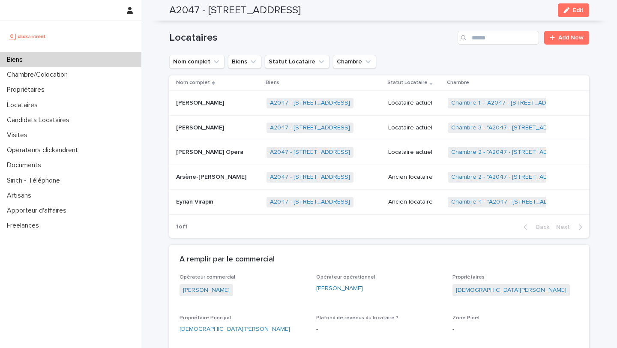
scroll to position [380, 0]
click at [211, 201] on p "Eyrian Virapin" at bounding box center [195, 200] width 39 height 9
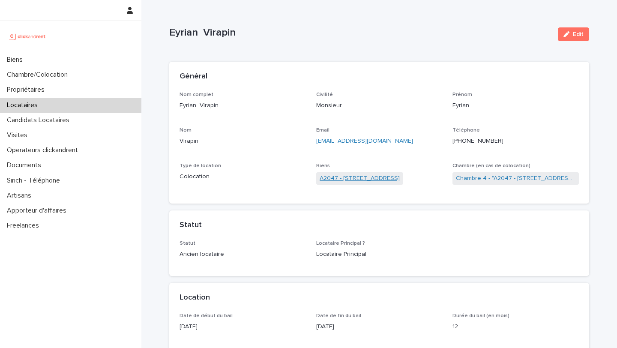
click at [337, 180] on link "A2047 - [STREET_ADDRESS]" at bounding box center [359, 178] width 80 height 9
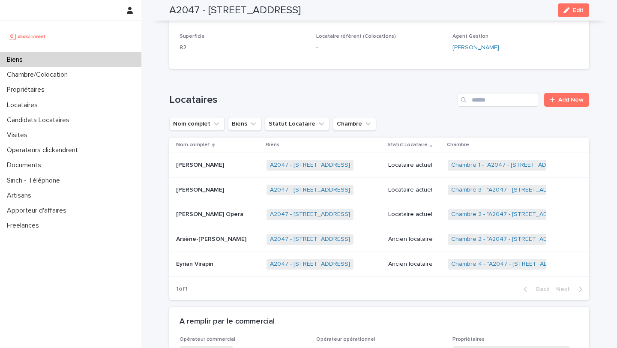
scroll to position [355, 0]
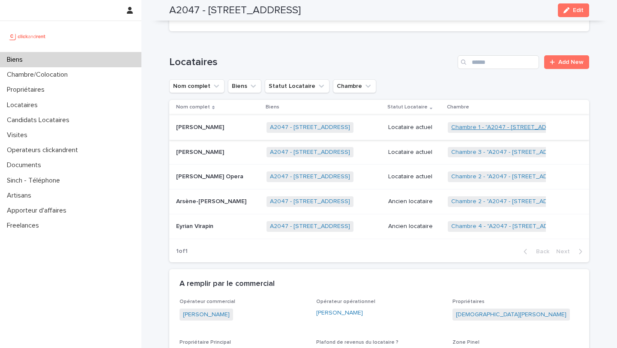
click at [464, 127] on link "Chambre 1 - "A2047 - [STREET_ADDRESS]"" at bounding box center [510, 127] width 118 height 7
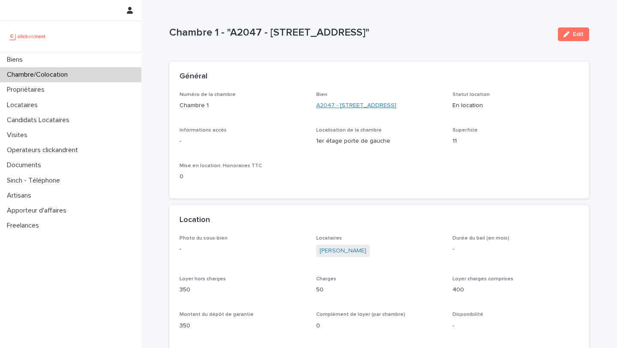
click at [332, 107] on link "A2047 - [STREET_ADDRESS]" at bounding box center [356, 105] width 80 height 9
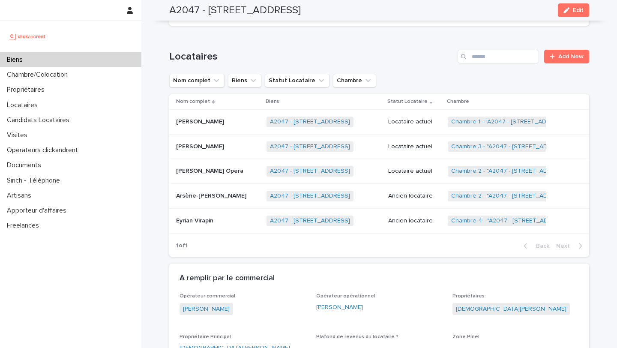
scroll to position [362, 0]
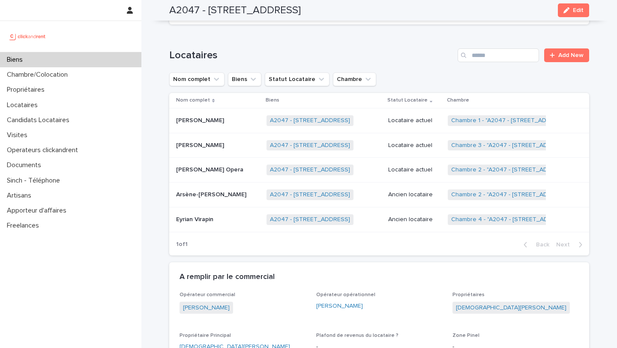
click at [197, 105] on p "Nom complet" at bounding box center [193, 99] width 34 height 9
click at [201, 125] on div "[PERSON_NAME] [PERSON_NAME]" at bounding box center [217, 120] width 83 height 14
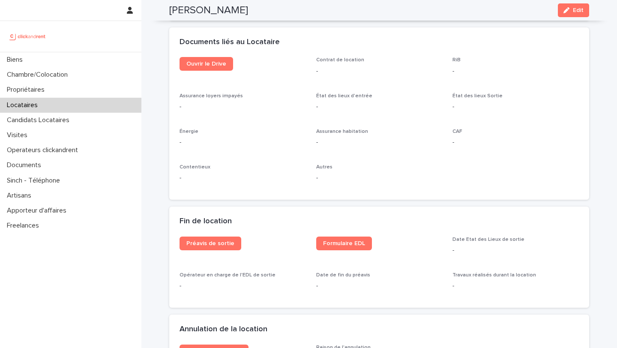
scroll to position [914, 0]
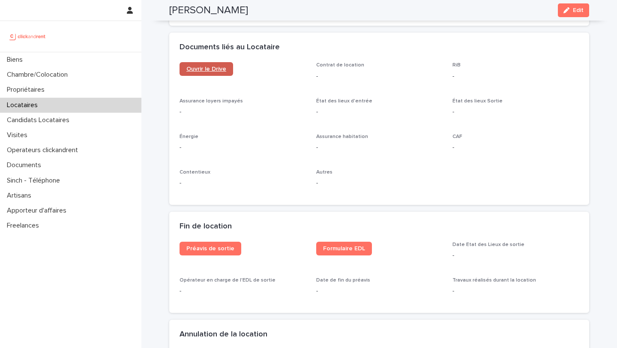
click at [210, 69] on span "Ouvrir le Drive" at bounding box center [206, 69] width 40 height 6
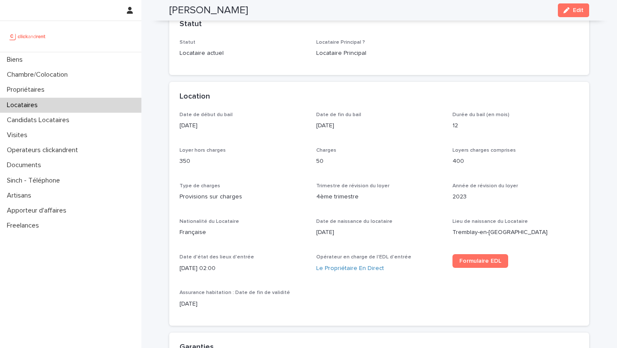
scroll to position [0, 0]
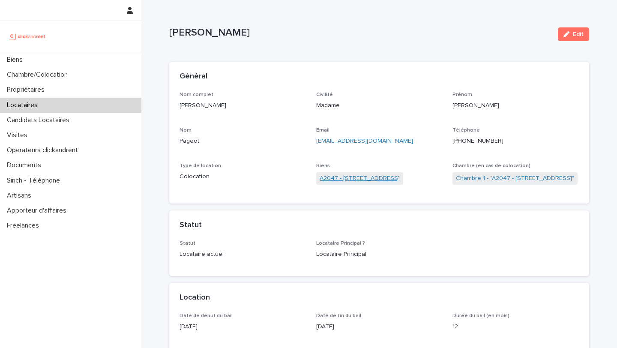
click at [400, 175] on link "A2047 - [STREET_ADDRESS]" at bounding box center [359, 178] width 80 height 9
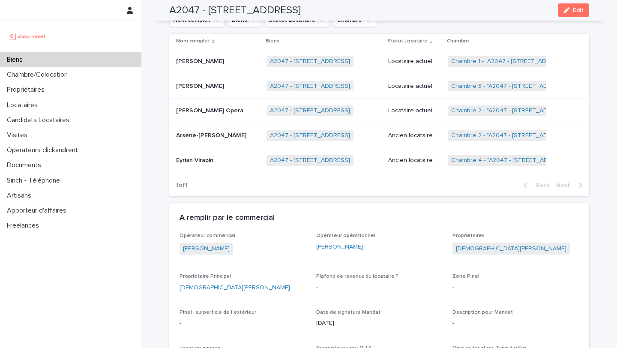
scroll to position [423, 0]
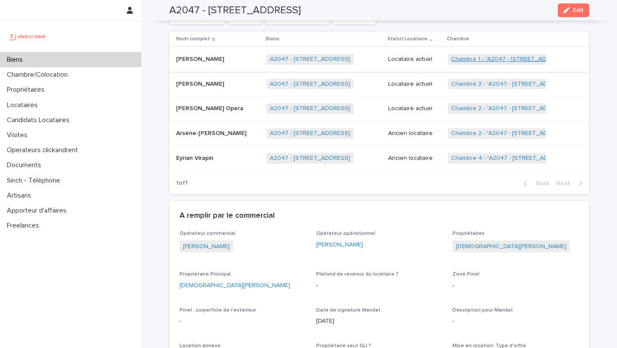
click at [476, 59] on link "Chambre 1 - "A2047 - [STREET_ADDRESS]"" at bounding box center [510, 59] width 118 height 7
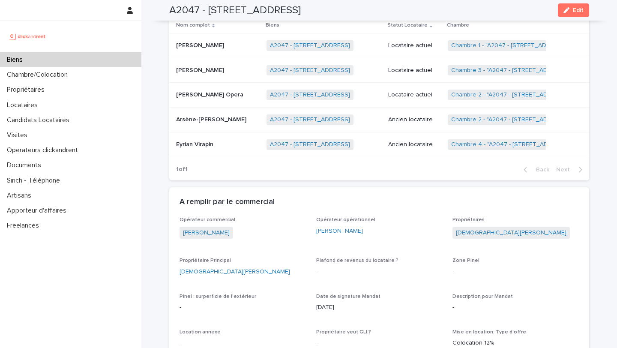
scroll to position [438, 0]
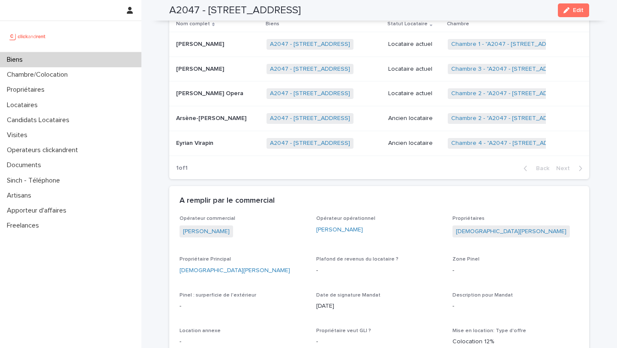
click at [208, 151] on td "Eyrian Virapin Eyrian Virapin" at bounding box center [216, 143] width 94 height 25
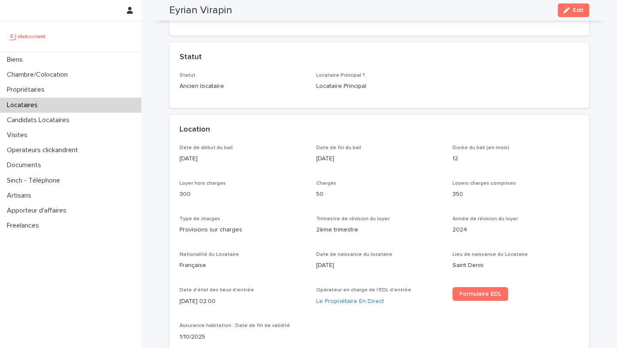
scroll to position [169, 0]
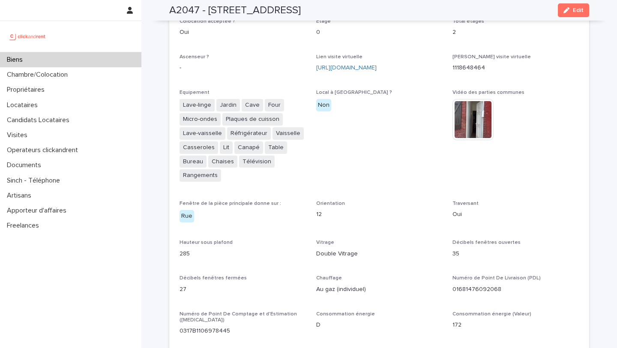
scroll to position [1689, 0]
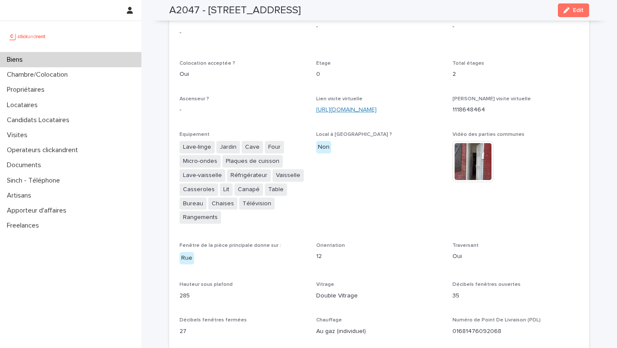
click at [344, 107] on link "[URL][DOMAIN_NAME]" at bounding box center [346, 110] width 60 height 6
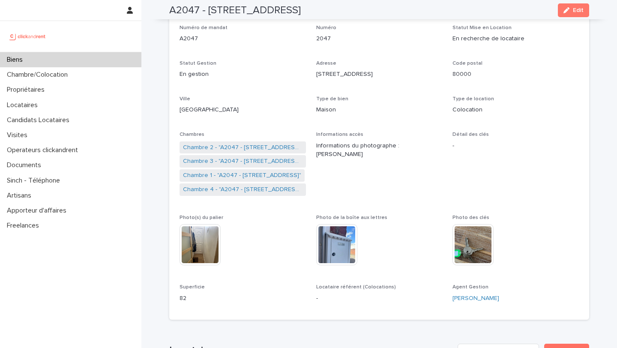
scroll to position [69, 0]
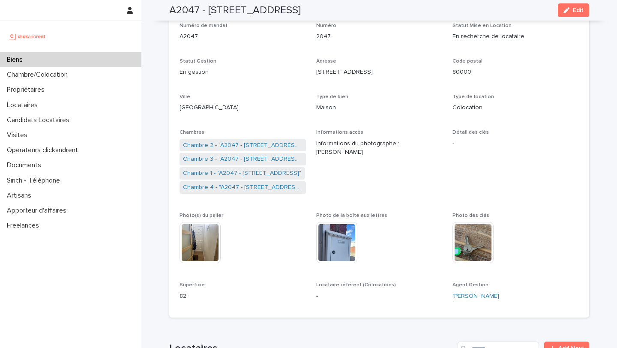
drag, startPoint x: 398, startPoint y: 169, endPoint x: 372, endPoint y: 169, distance: 26.1
click at [372, 169] on span "Informations accès Informations du photographe : Maison" at bounding box center [379, 165] width 126 height 73
click at [36, 59] on div "Biens" at bounding box center [70, 59] width 141 height 15
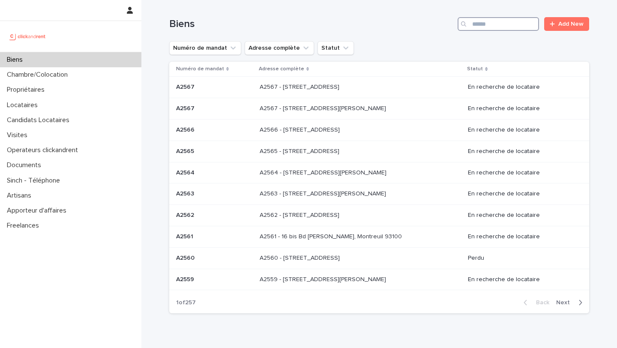
click at [480, 27] on input "Search" at bounding box center [497, 24] width 81 height 14
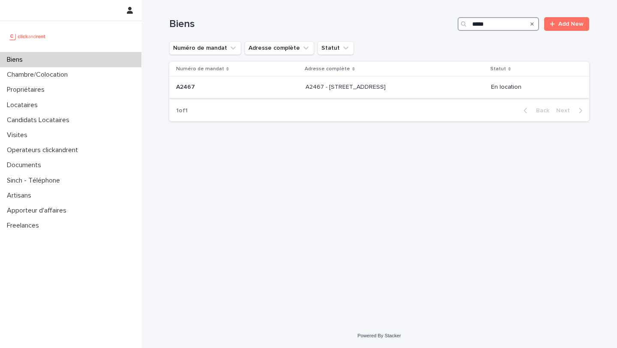
type input "*****"
click at [305, 90] on p "A2467 - [STREET_ADDRESS]" at bounding box center [346, 86] width 82 height 9
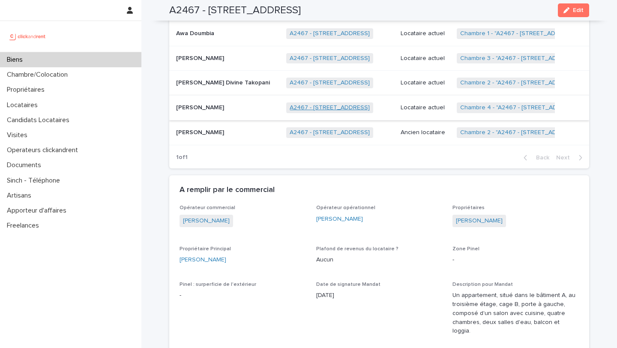
scroll to position [511, 0]
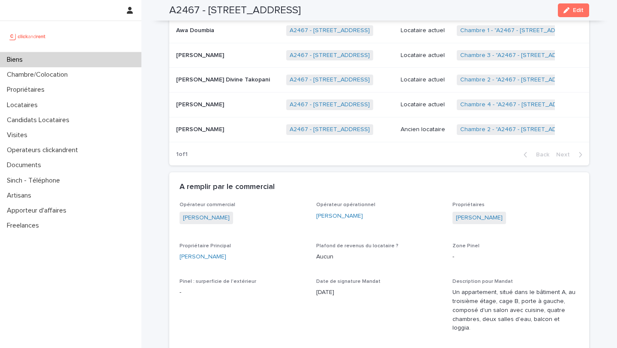
click at [209, 75] on p "[PERSON_NAME] Divine Takopani" at bounding box center [223, 79] width 95 height 9
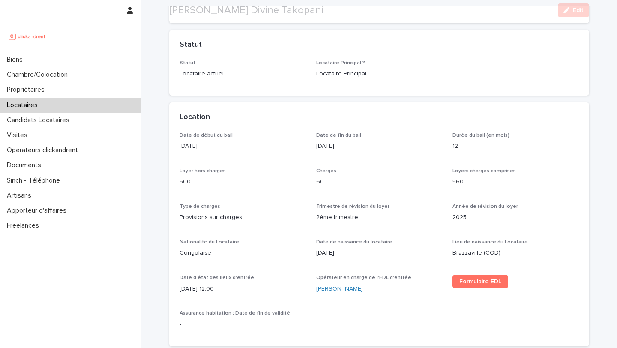
scroll to position [197, 0]
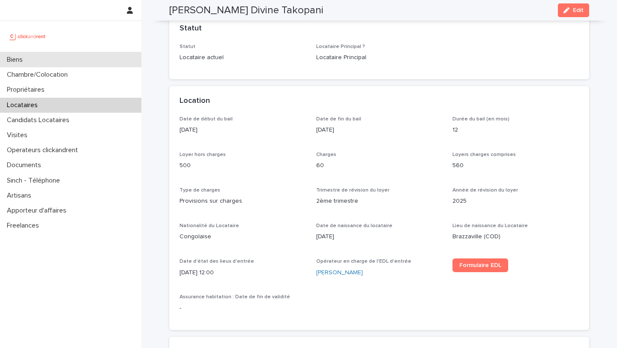
click at [46, 65] on div "Biens" at bounding box center [70, 59] width 141 height 15
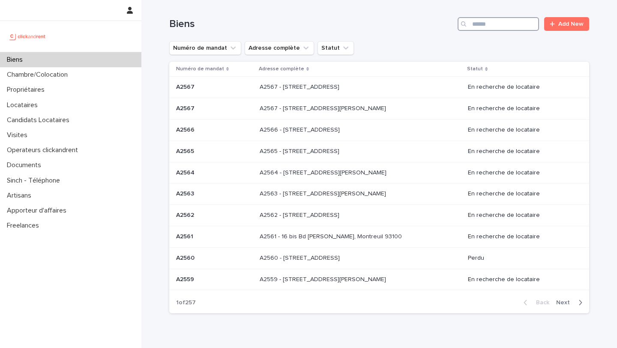
click at [495, 30] on input "Search" at bounding box center [497, 24] width 81 height 14
click at [485, 24] on input "Search" at bounding box center [497, 24] width 81 height 14
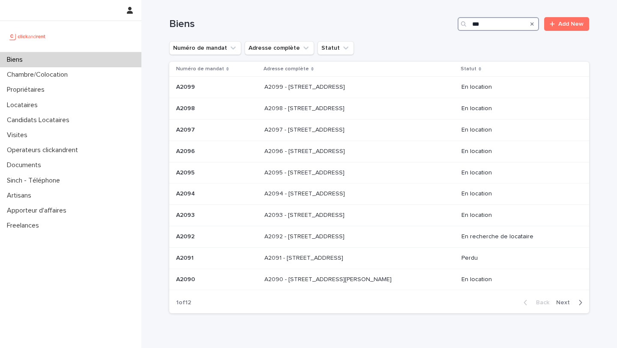
click at [492, 24] on input "***" at bounding box center [497, 24] width 81 height 14
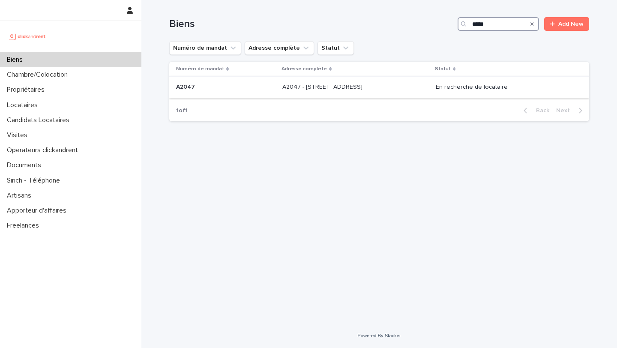
type input "*****"
click at [206, 87] on p at bounding box center [225, 86] width 99 height 7
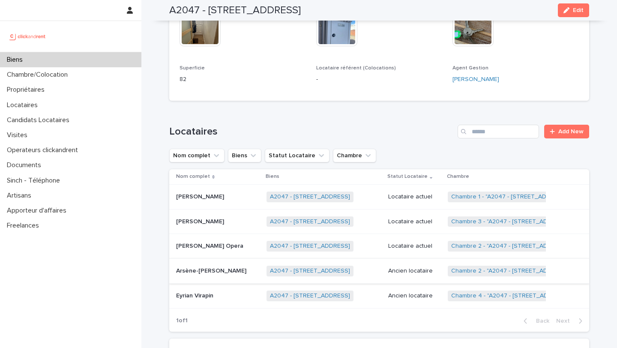
scroll to position [267, 0]
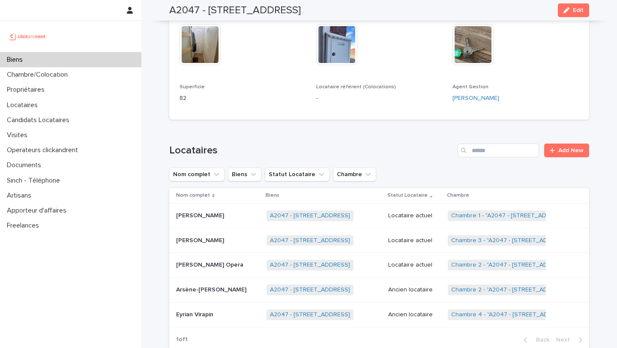
click at [214, 265] on p "[PERSON_NAME] Opera" at bounding box center [210, 263] width 69 height 9
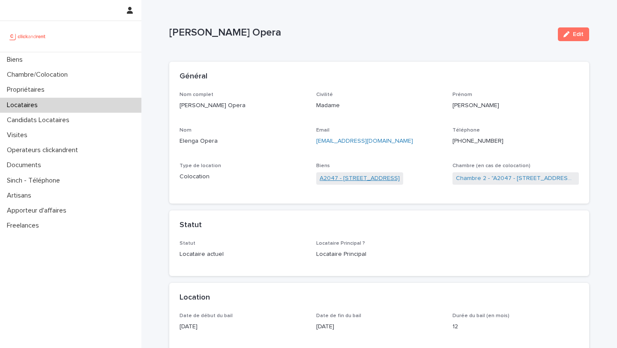
click at [337, 179] on link "A2047 - [STREET_ADDRESS]" at bounding box center [359, 178] width 80 height 9
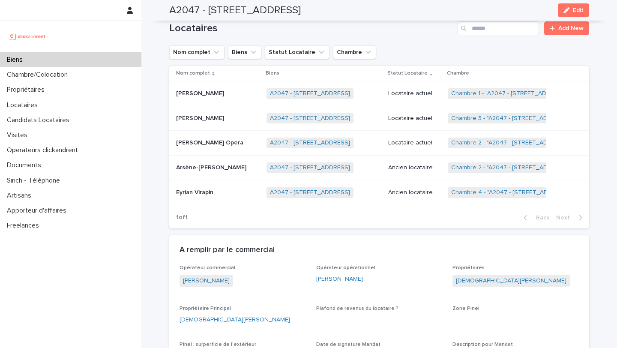
scroll to position [391, 0]
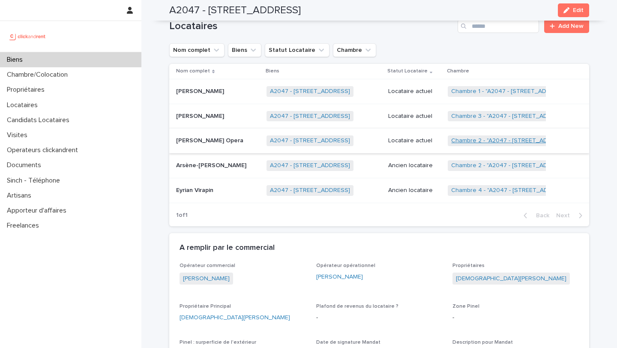
click at [475, 143] on link "Chambre 2 - "A2047 - [STREET_ADDRESS]"" at bounding box center [510, 140] width 119 height 7
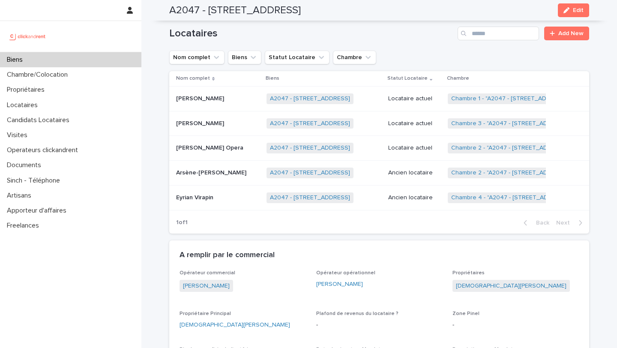
scroll to position [398, 0]
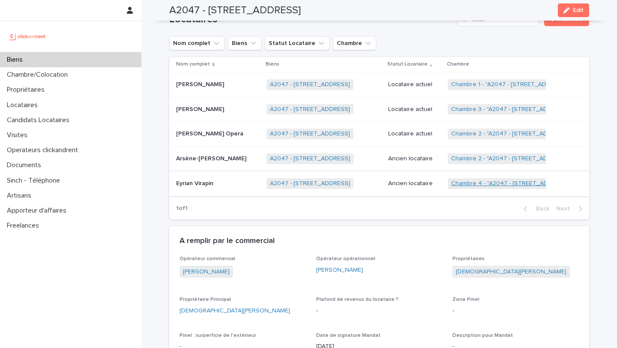
click at [482, 183] on link "Chambre 4 - "A2047 - [STREET_ADDRESS]"" at bounding box center [511, 183] width 120 height 7
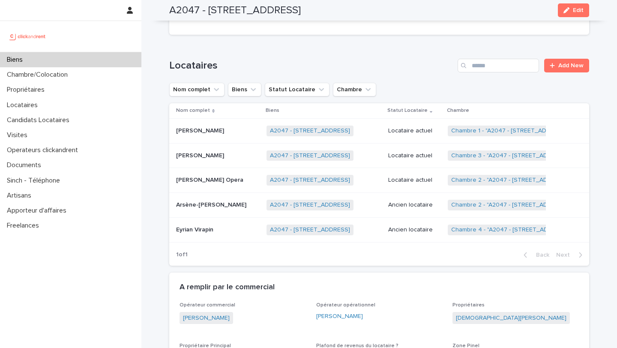
scroll to position [357, 0]
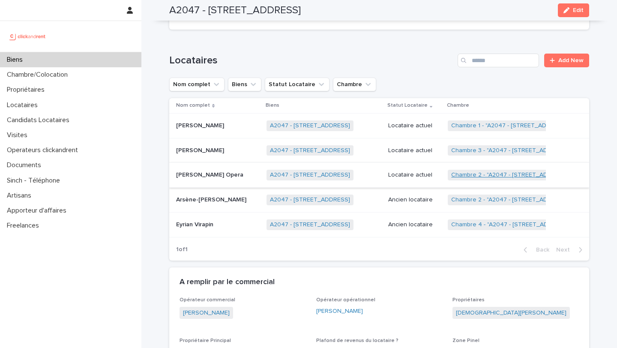
click at [478, 175] on link "Chambre 2 - "A2047 - [STREET_ADDRESS]"" at bounding box center [510, 174] width 119 height 7
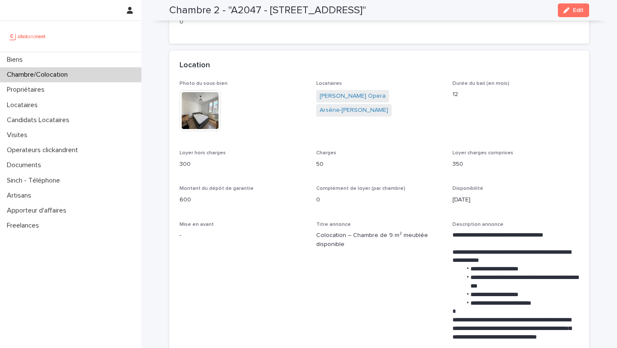
scroll to position [149, 0]
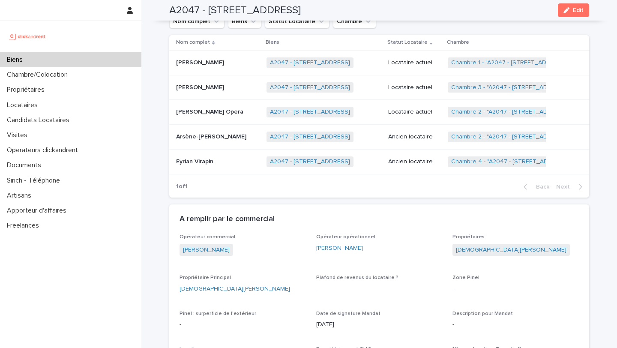
scroll to position [423, 0]
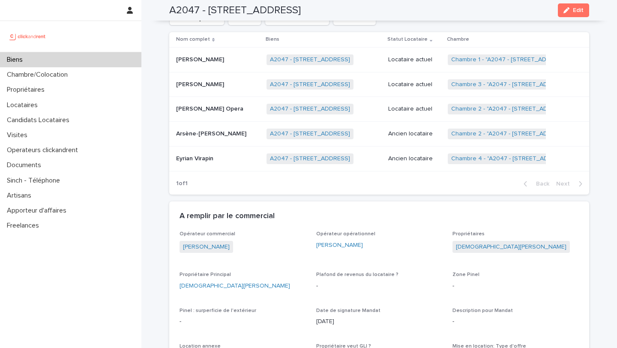
click at [226, 135] on p "Arsène-[PERSON_NAME]" at bounding box center [212, 132] width 72 height 9
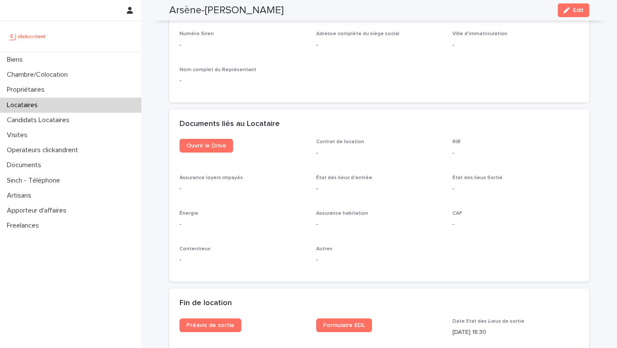
scroll to position [855, 0]
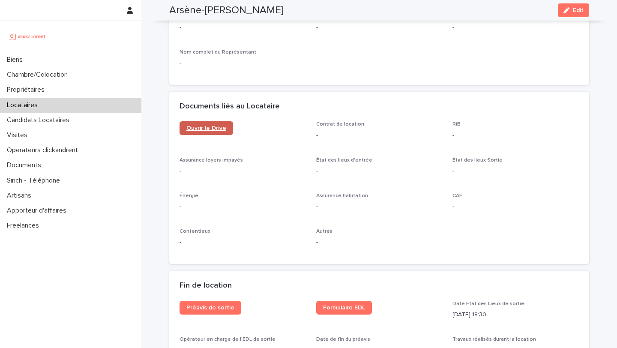
click at [220, 128] on span "Ouvrir le Drive" at bounding box center [206, 128] width 40 height 6
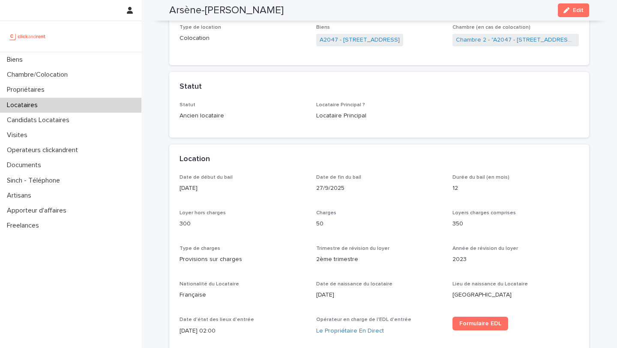
scroll to position [0, 0]
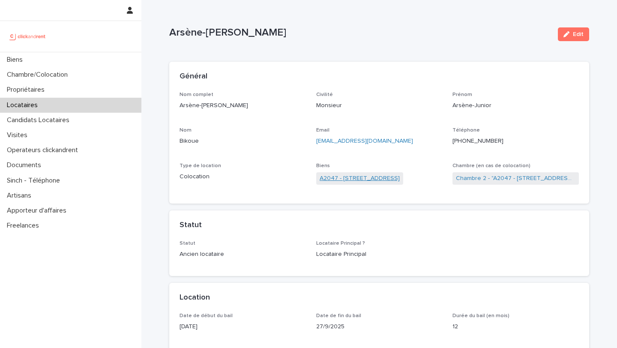
click at [353, 179] on link "A2047 - [STREET_ADDRESS]" at bounding box center [359, 178] width 80 height 9
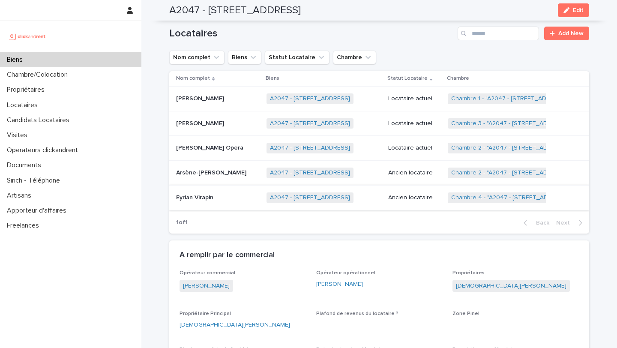
scroll to position [383, 0]
click at [218, 209] on td "Eyrian Virapin Eyrian Virapin" at bounding box center [216, 198] width 94 height 25
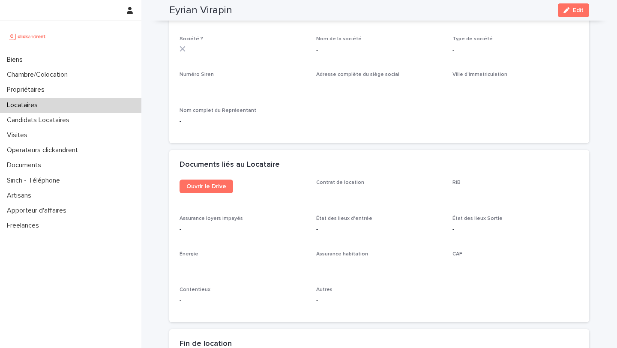
scroll to position [802, 0]
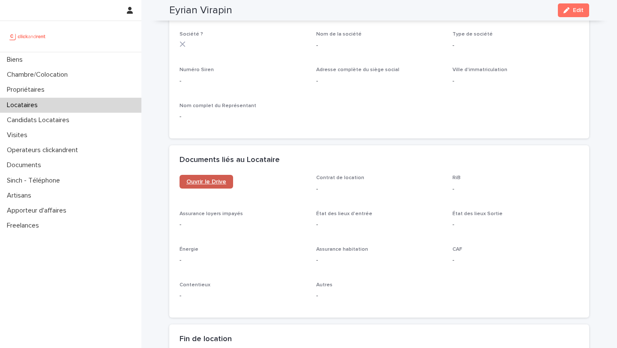
click at [213, 185] on link "Ouvrir le Drive" at bounding box center [206, 182] width 54 height 14
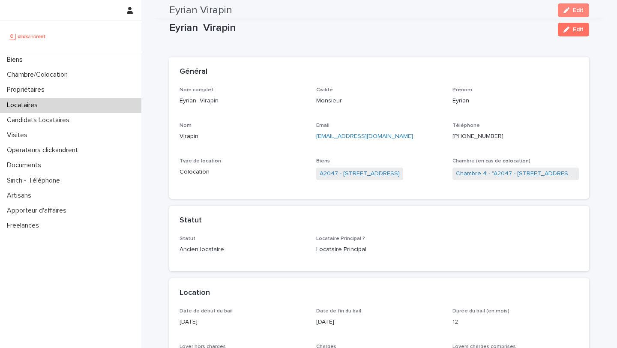
scroll to position [0, 0]
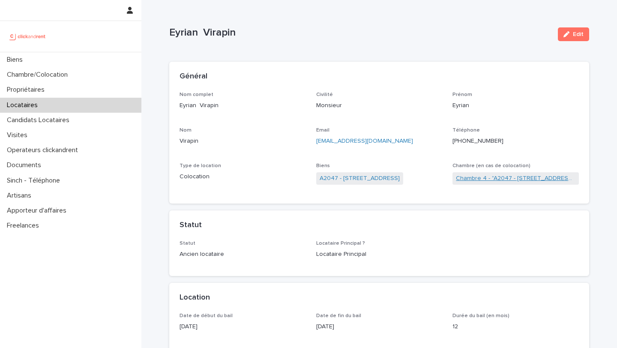
click at [492, 175] on link "Chambre 4 - "A2047 - [STREET_ADDRESS]"" at bounding box center [515, 178] width 119 height 9
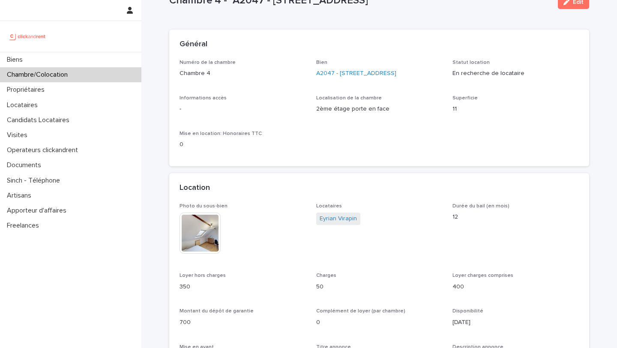
scroll to position [33, 0]
click at [338, 215] on link "Eyrian Virapin" at bounding box center [337, 217] width 37 height 9
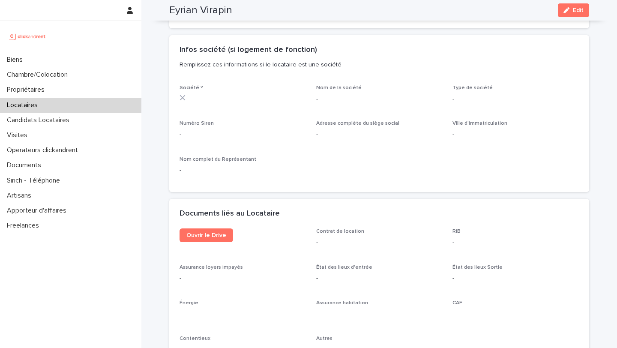
scroll to position [736, 0]
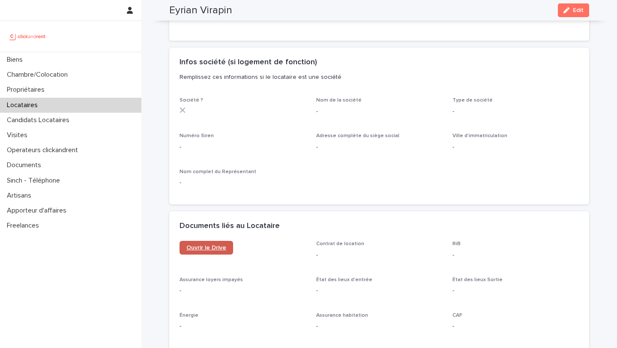
click at [211, 244] on link "Ouvrir le Drive" at bounding box center [206, 248] width 54 height 14
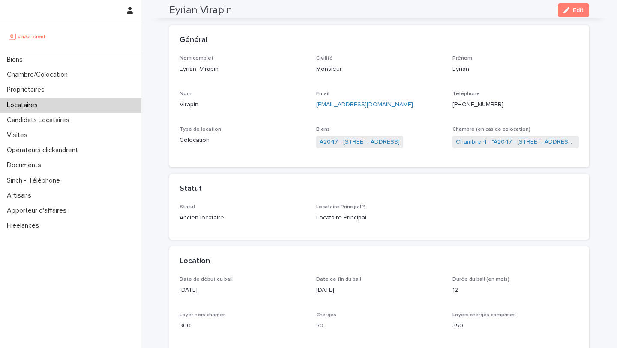
scroll to position [0, 0]
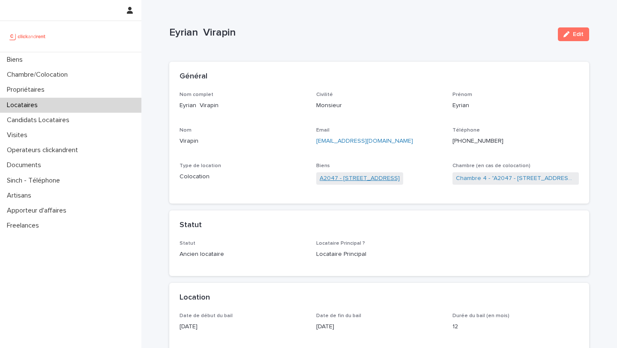
click at [377, 176] on link "A2047 - [STREET_ADDRESS]" at bounding box center [359, 178] width 80 height 9
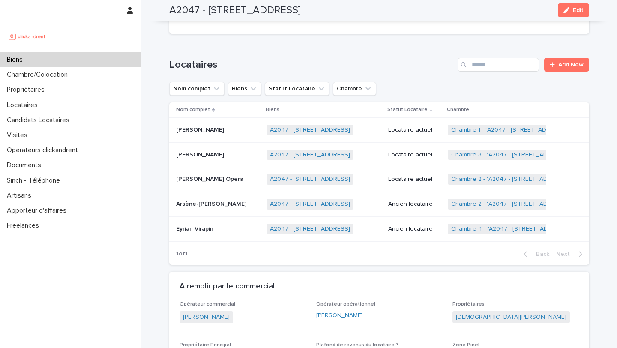
scroll to position [355, 0]
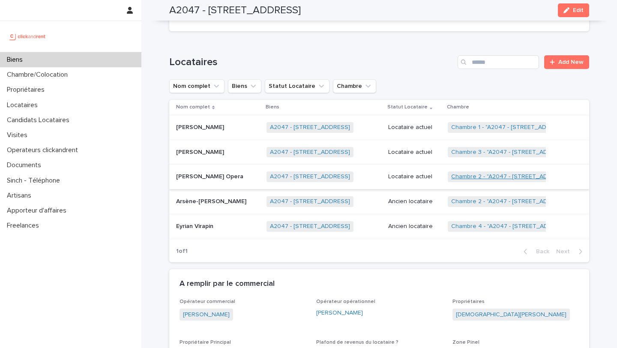
click at [468, 176] on link "Chambre 2 - "A2047 - [STREET_ADDRESS]"" at bounding box center [510, 176] width 119 height 7
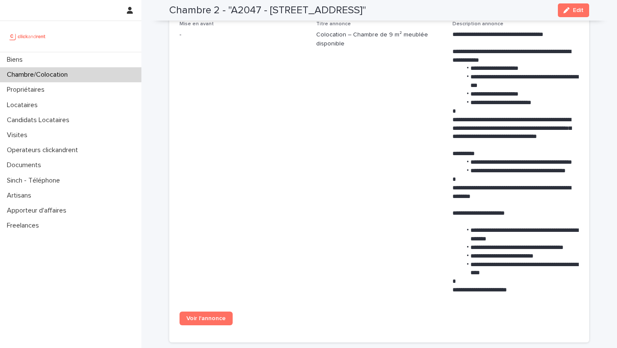
scroll to position [303, 0]
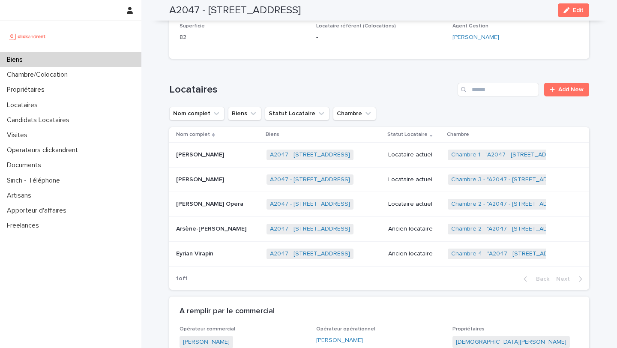
scroll to position [342, 0]
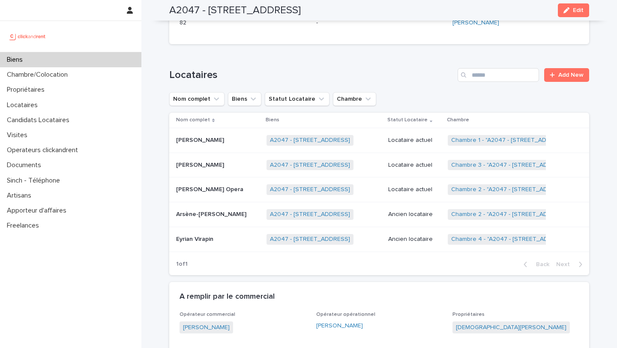
click at [46, 62] on div "Biens" at bounding box center [70, 59] width 141 height 15
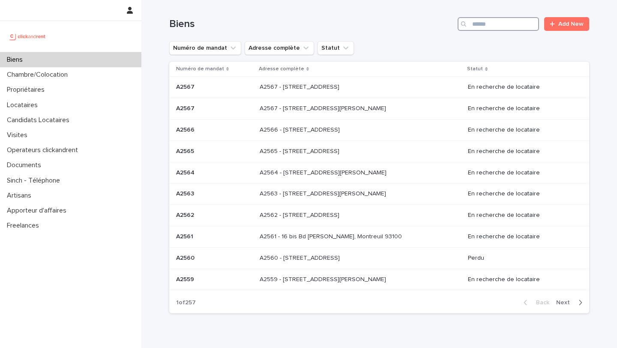
click at [495, 27] on input "Search" at bounding box center [497, 24] width 81 height 14
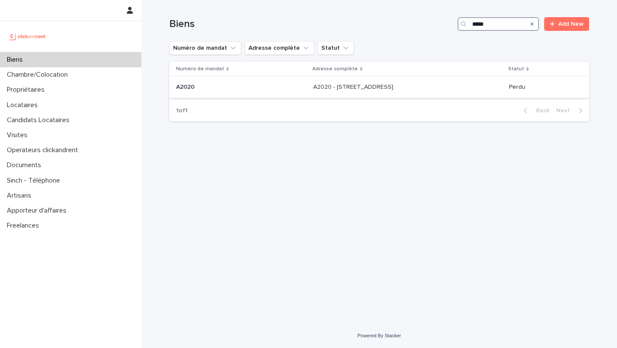
type input "*****"
click at [216, 86] on p at bounding box center [241, 86] width 130 height 7
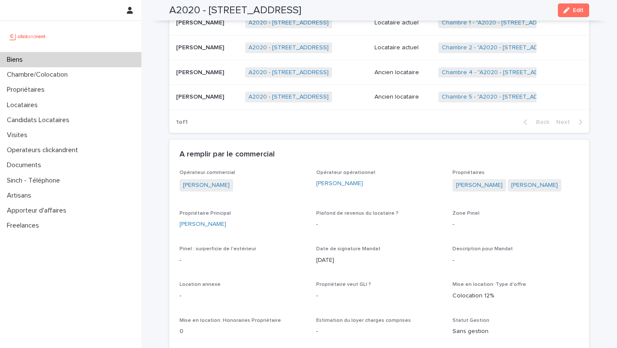
scroll to position [476, 0]
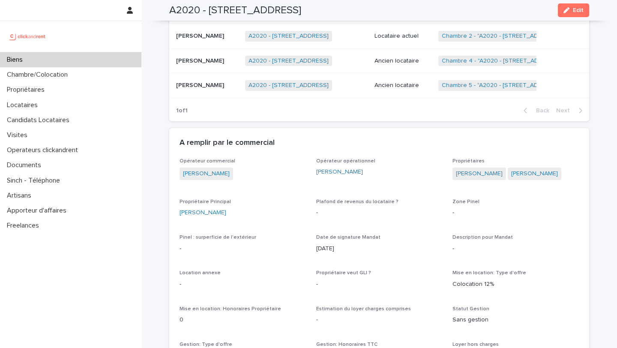
drag, startPoint x: 563, startPoint y: 176, endPoint x: 558, endPoint y: 178, distance: 4.5
click at [558, 178] on div "[PERSON_NAME] [PERSON_NAME]" at bounding box center [515, 174] width 126 height 14
click at [570, 177] on div "[PERSON_NAME] [PERSON_NAME]" at bounding box center [515, 174] width 126 height 14
drag, startPoint x: 569, startPoint y: 176, endPoint x: 455, endPoint y: 176, distance: 114.8
click at [455, 176] on div "[PERSON_NAME] [PERSON_NAME]" at bounding box center [515, 174] width 126 height 14
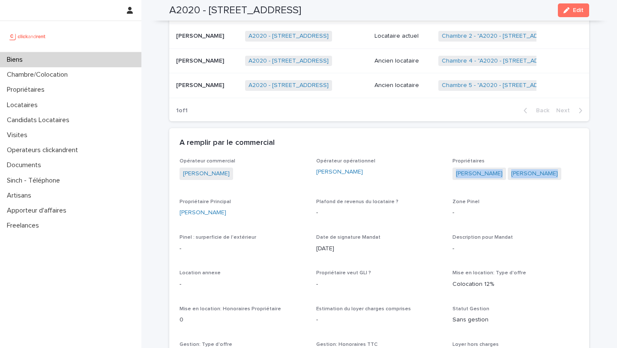
copy div "[PERSON_NAME] [PERSON_NAME]"
click at [481, 176] on link "[PERSON_NAME]" at bounding box center [479, 173] width 47 height 9
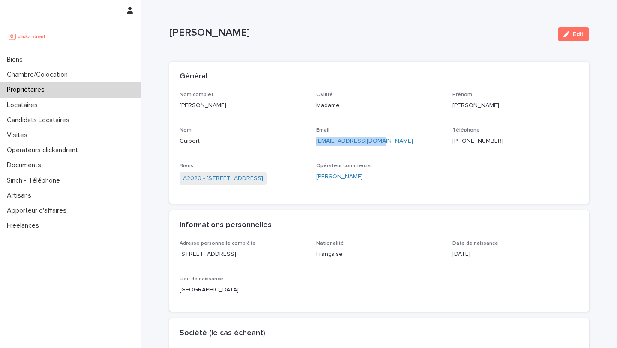
drag, startPoint x: 382, startPoint y: 142, endPoint x: 312, endPoint y: 143, distance: 69.4
click at [312, 143] on div "Nom complet [PERSON_NAME] Civilité Madame Prénom [PERSON_NAME] Email [EMAIL_ADD…" at bounding box center [378, 143] width 399 height 102
copy link "[EMAIL_ADDRESS][DOMAIN_NAME]"
drag, startPoint x: 508, startPoint y: 140, endPoint x: 456, endPoint y: 140, distance: 52.2
click at [456, 140] on p "[PHONE_NUMBER]" at bounding box center [515, 141] width 126 height 9
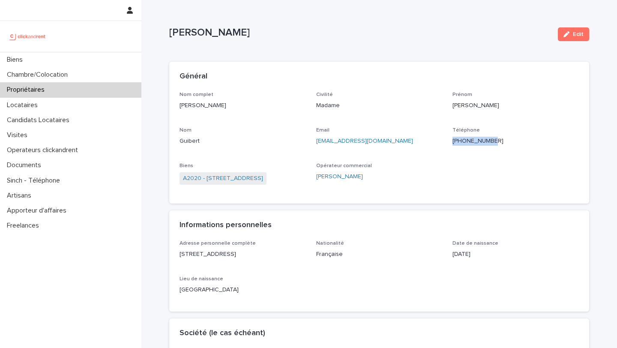
copy ringoverc2c-84e06f14122c "[PHONE_NUMBER]"
click at [47, 105] on div "Locataires" at bounding box center [70, 105] width 141 height 15
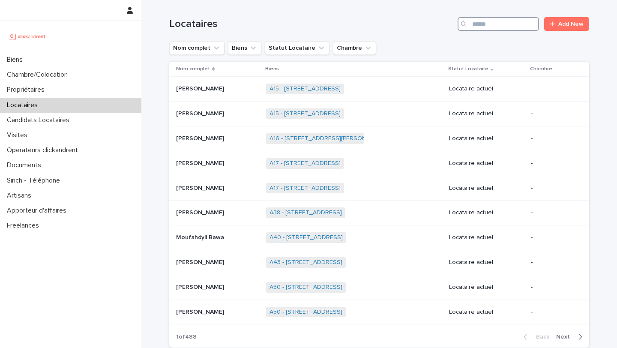
click at [476, 22] on input "Search" at bounding box center [497, 24] width 81 height 14
paste input "**********"
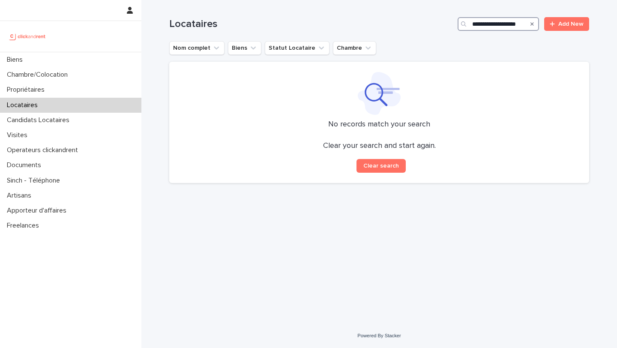
click at [480, 20] on input "**********" at bounding box center [497, 24] width 81 height 14
click at [480, 24] on input "**********" at bounding box center [497, 24] width 81 height 14
click at [495, 26] on input "**********" at bounding box center [497, 24] width 81 height 14
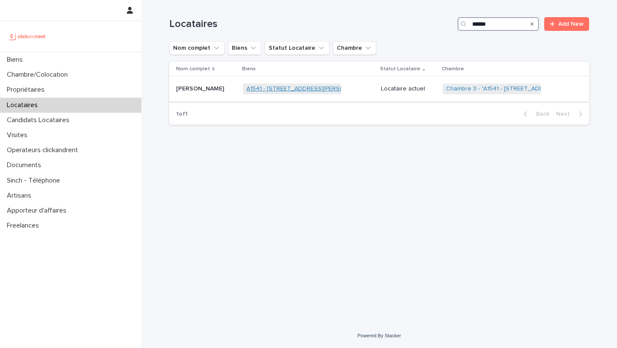
type input "******"
click at [271, 89] on link "A1541 - [STREET_ADDRESS][PERSON_NAME]" at bounding box center [308, 88] width 124 height 7
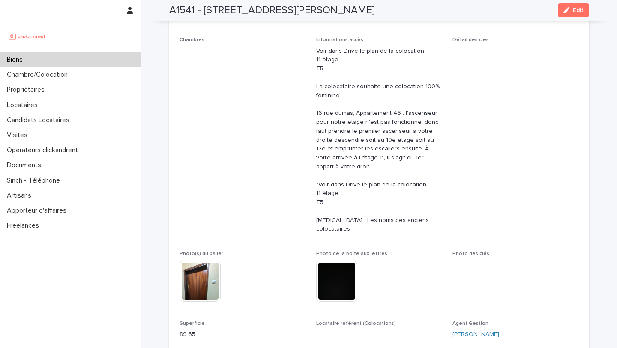
scroll to position [164, 0]
